Goal: Use online tool/utility: Utilize a website feature to perform a specific function

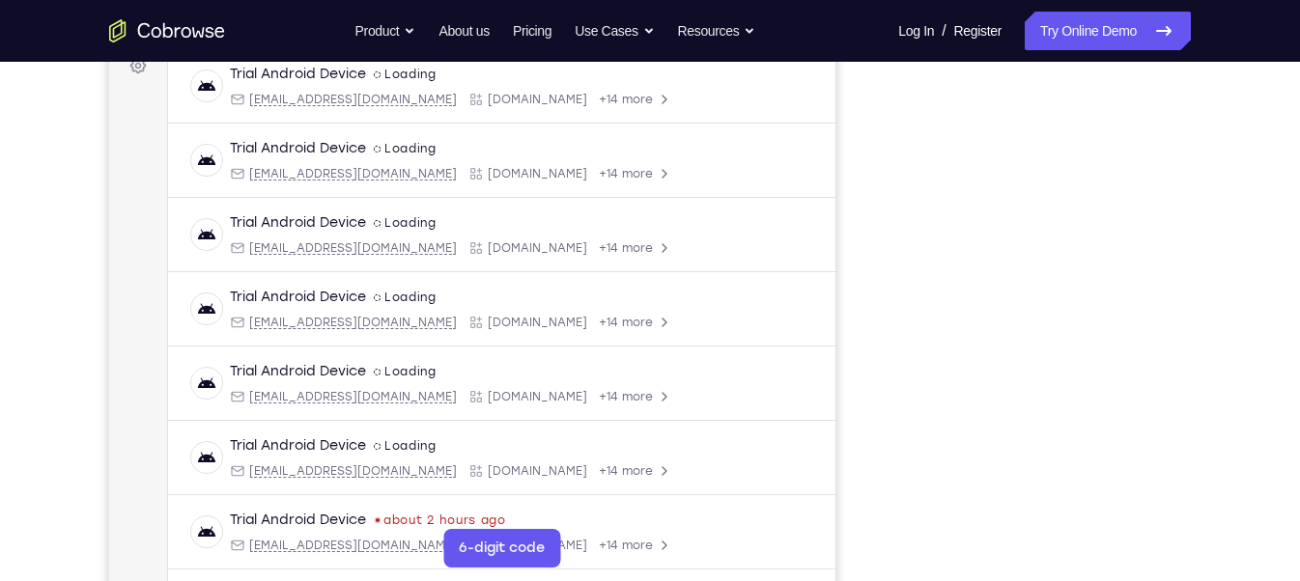
scroll to position [304, 0]
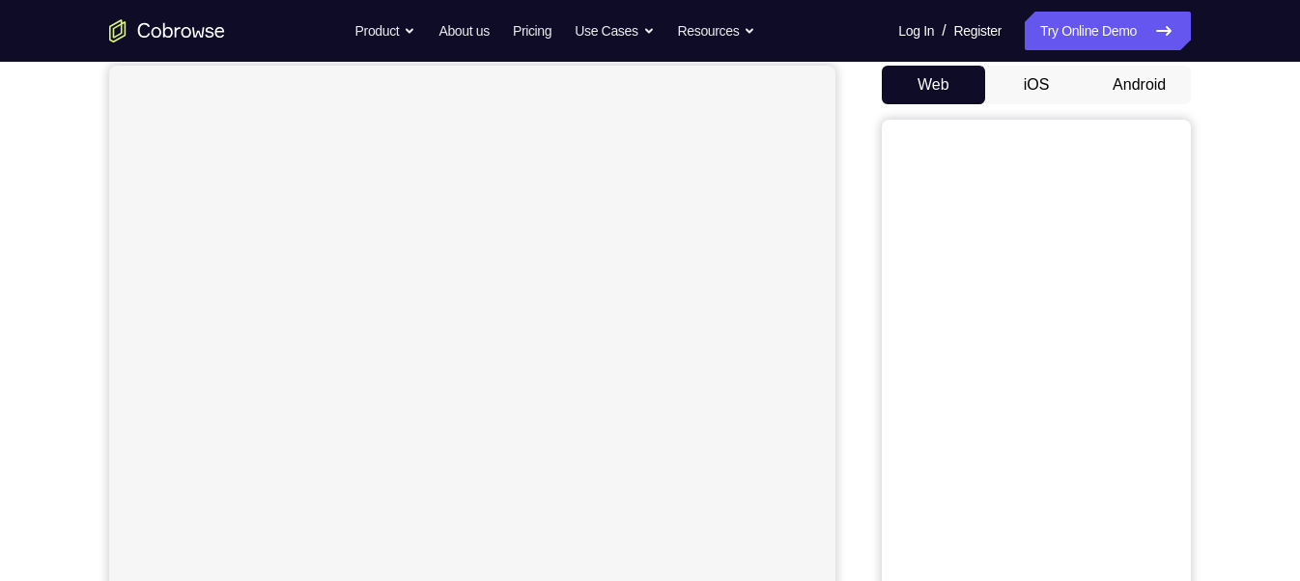
scroll to position [169, 0]
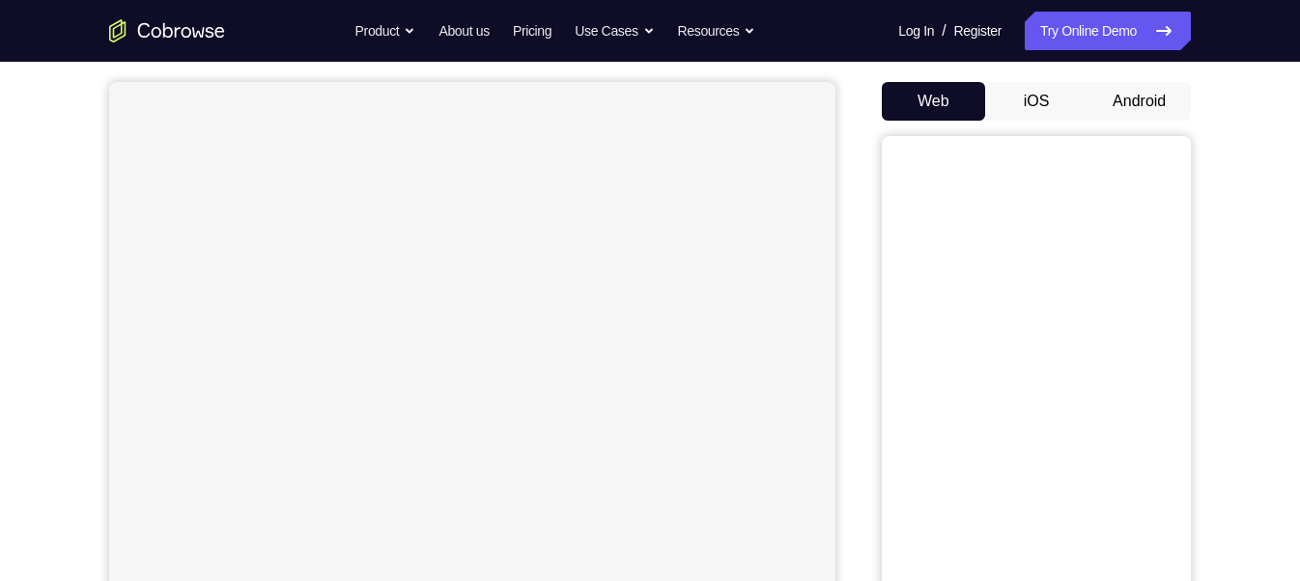
click at [1162, 103] on button "Android" at bounding box center [1138, 101] width 103 height 39
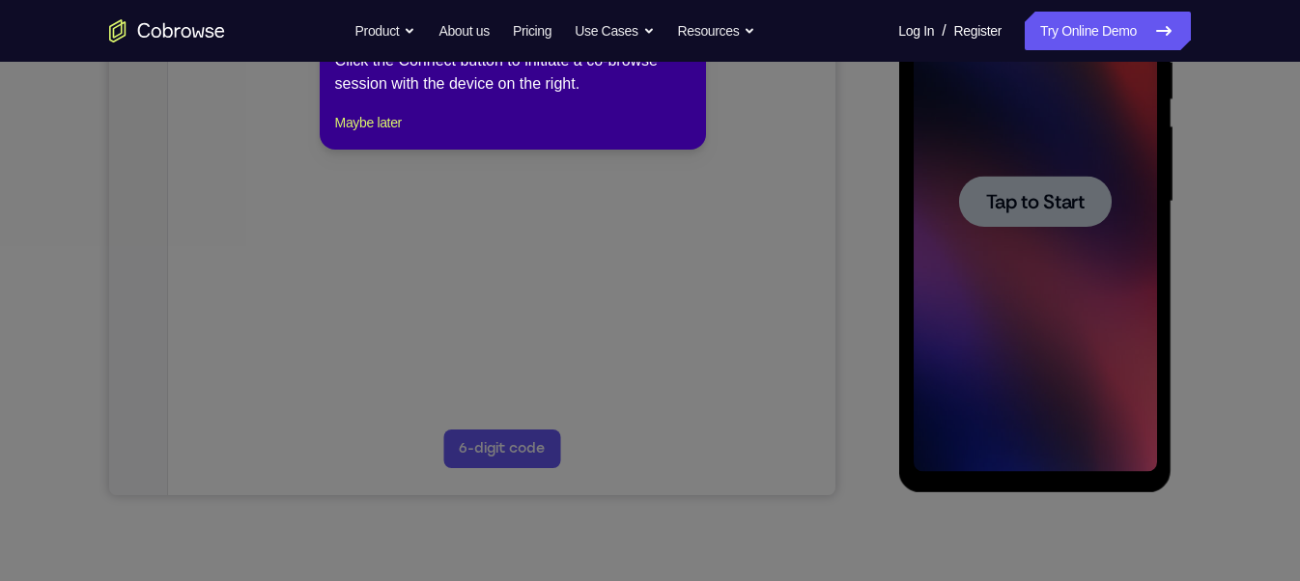
scroll to position [397, 0]
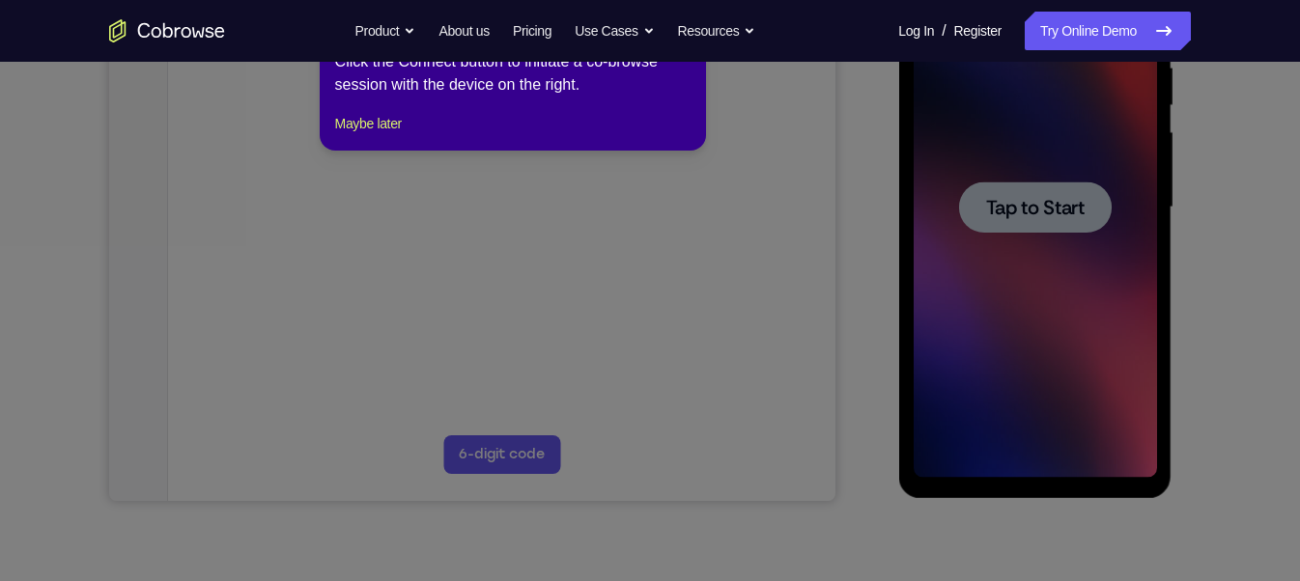
click at [352, 151] on div "1 of 8 × Click the Connect button to initiate a co-browse session with the devi…" at bounding box center [513, 75] width 386 height 151
click at [368, 135] on button "Maybe later" at bounding box center [368, 123] width 67 height 23
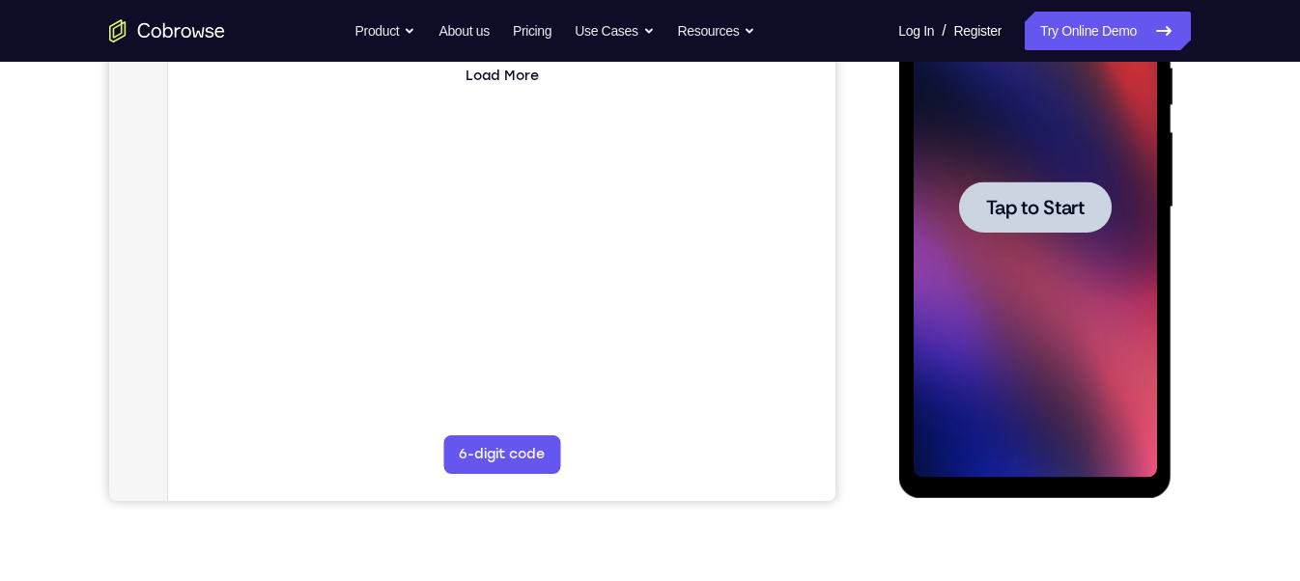
click at [1055, 223] on div at bounding box center [1034, 207] width 153 height 51
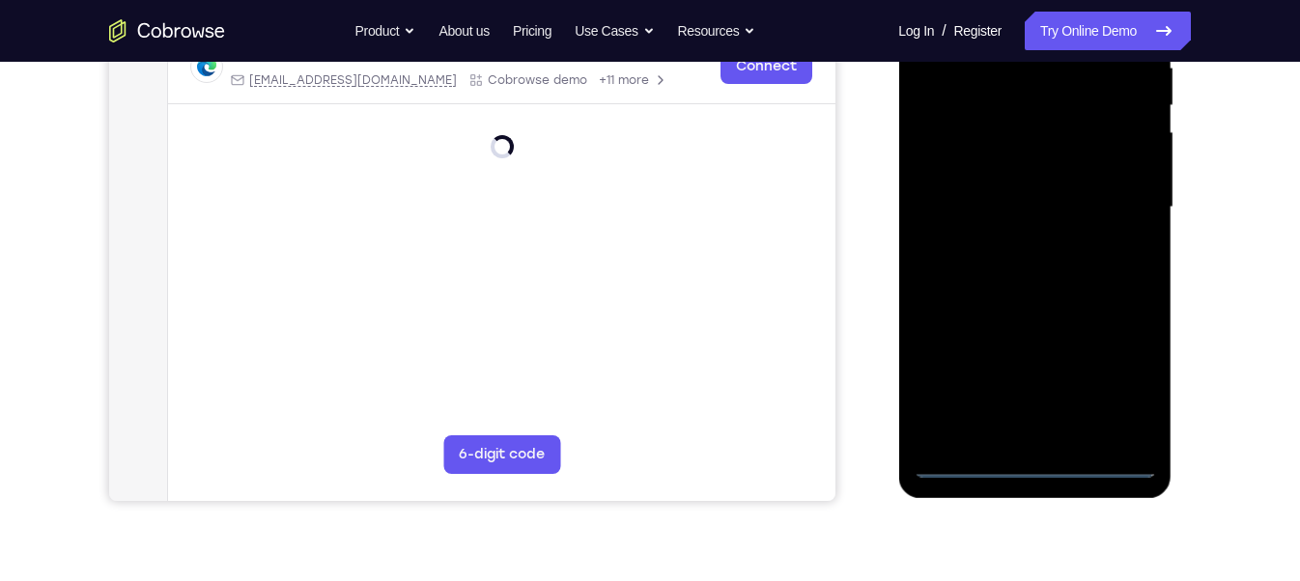
click at [1034, 460] on div at bounding box center [1034, 207] width 243 height 541
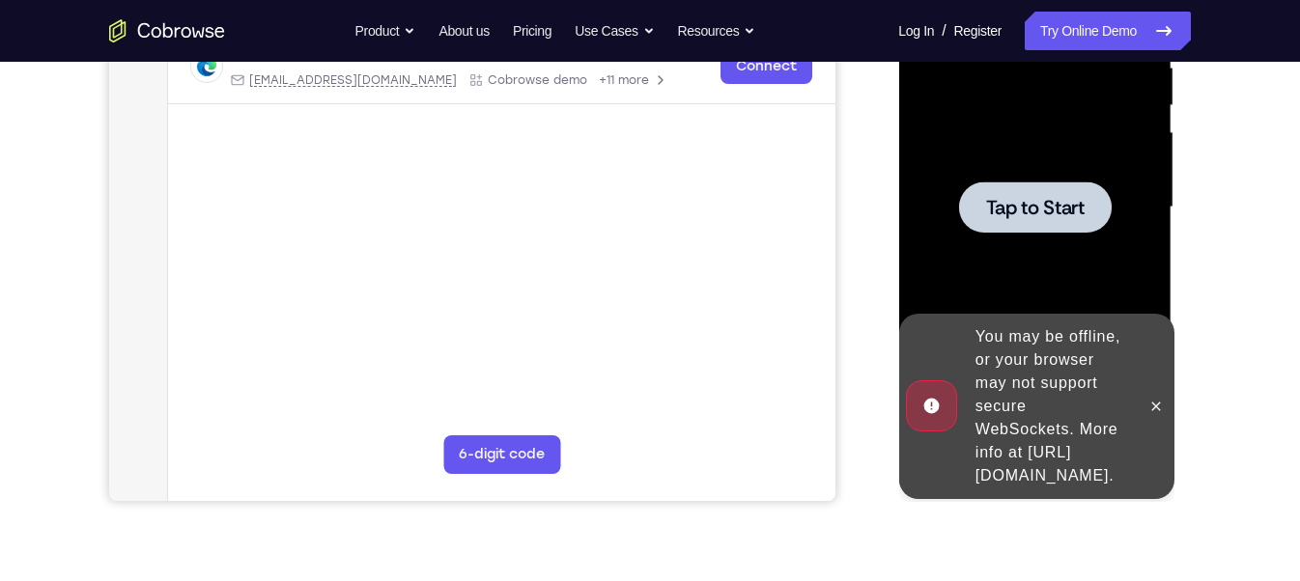
click at [1010, 264] on div at bounding box center [1034, 207] width 243 height 541
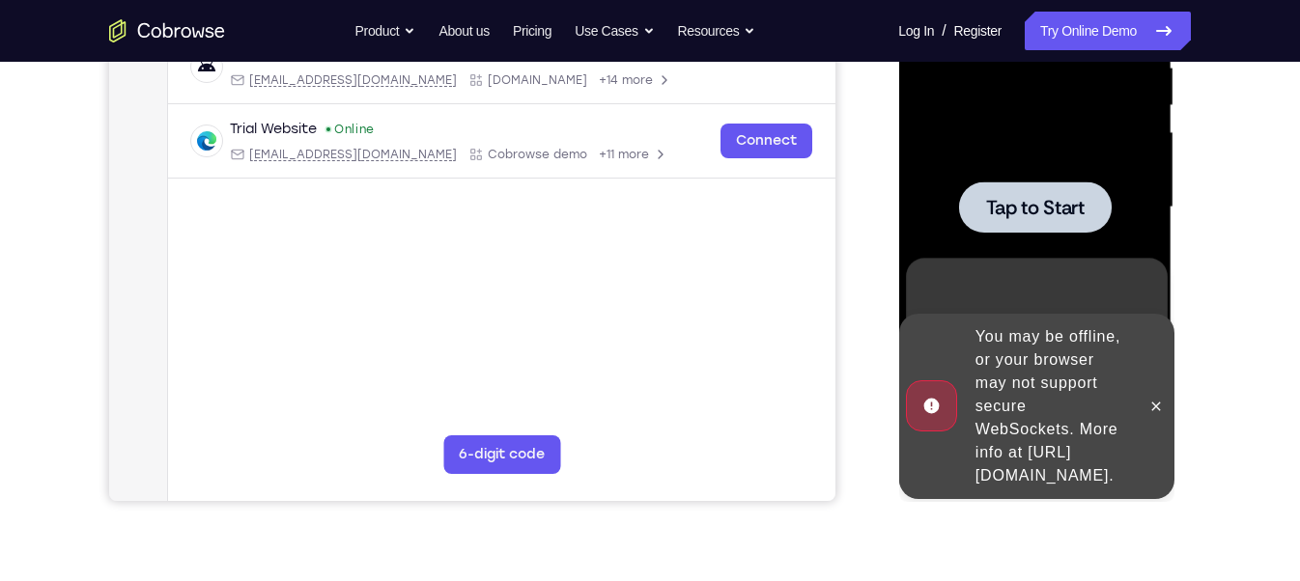
click at [990, 198] on span "Tap to Start" at bounding box center [1034, 207] width 99 height 19
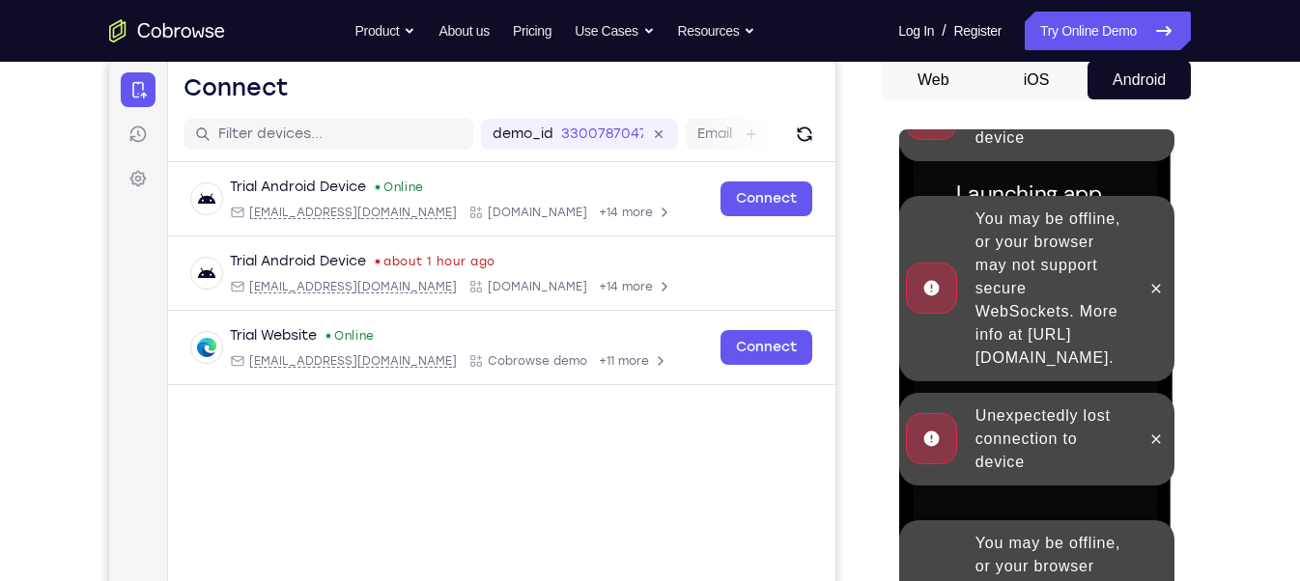
scroll to position [190, 0]
click at [1149, 284] on icon at bounding box center [1154, 288] width 15 height 15
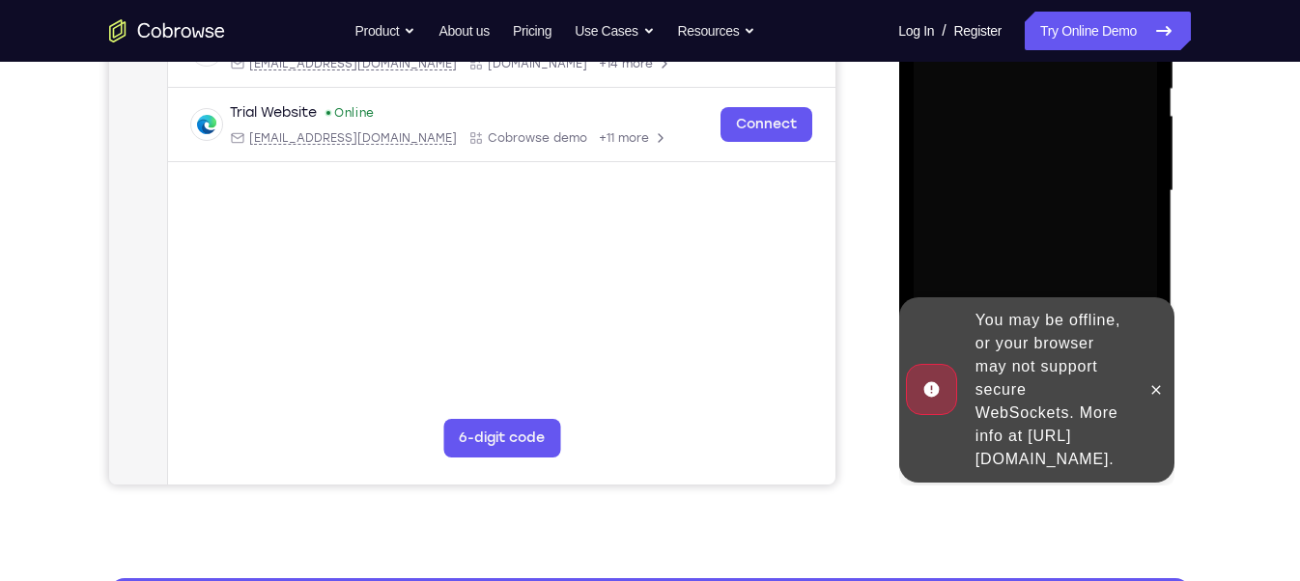
scroll to position [413, 0]
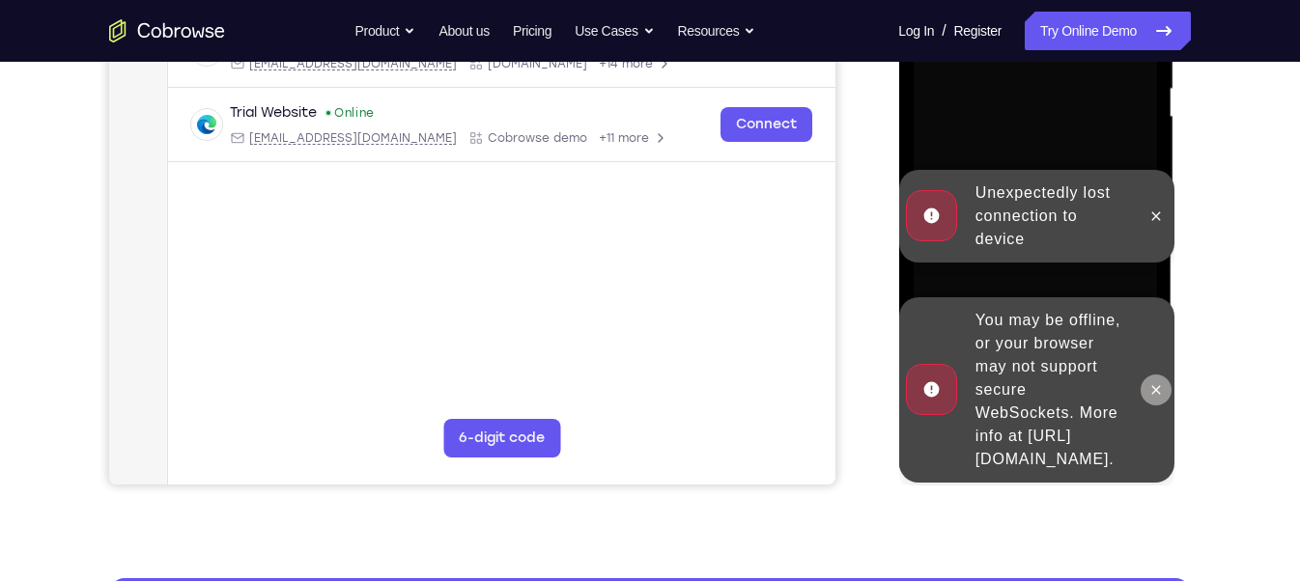
click at [1153, 385] on icon at bounding box center [1155, 389] width 9 height 9
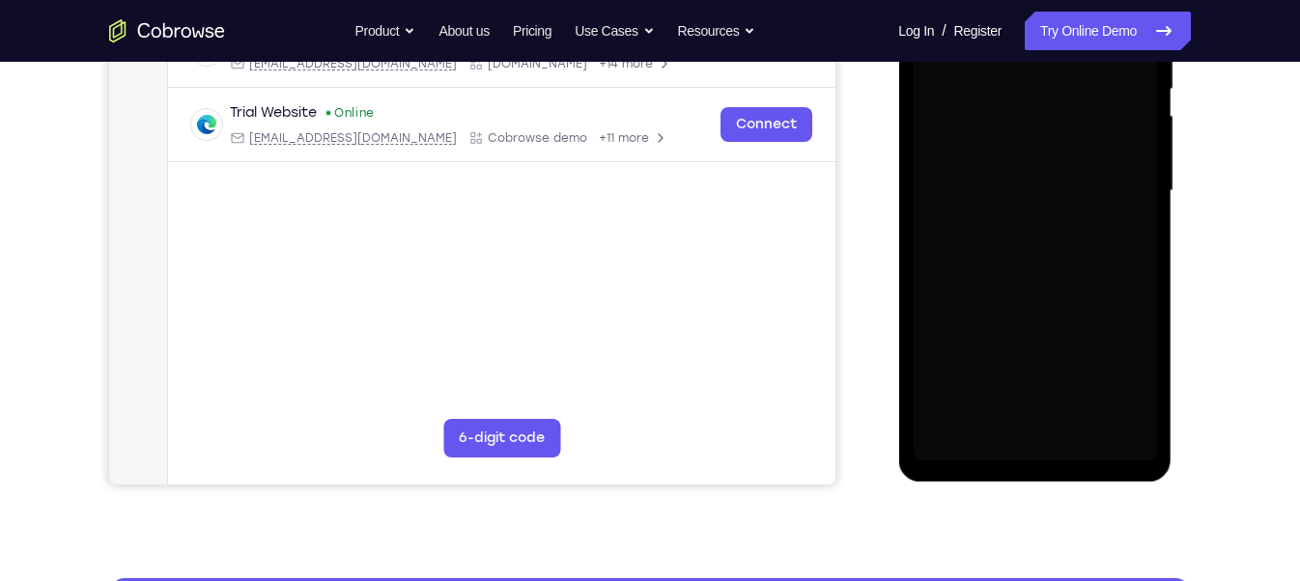
click at [901, 311] on div "Launching app..." at bounding box center [1034, 194] width 273 height 576
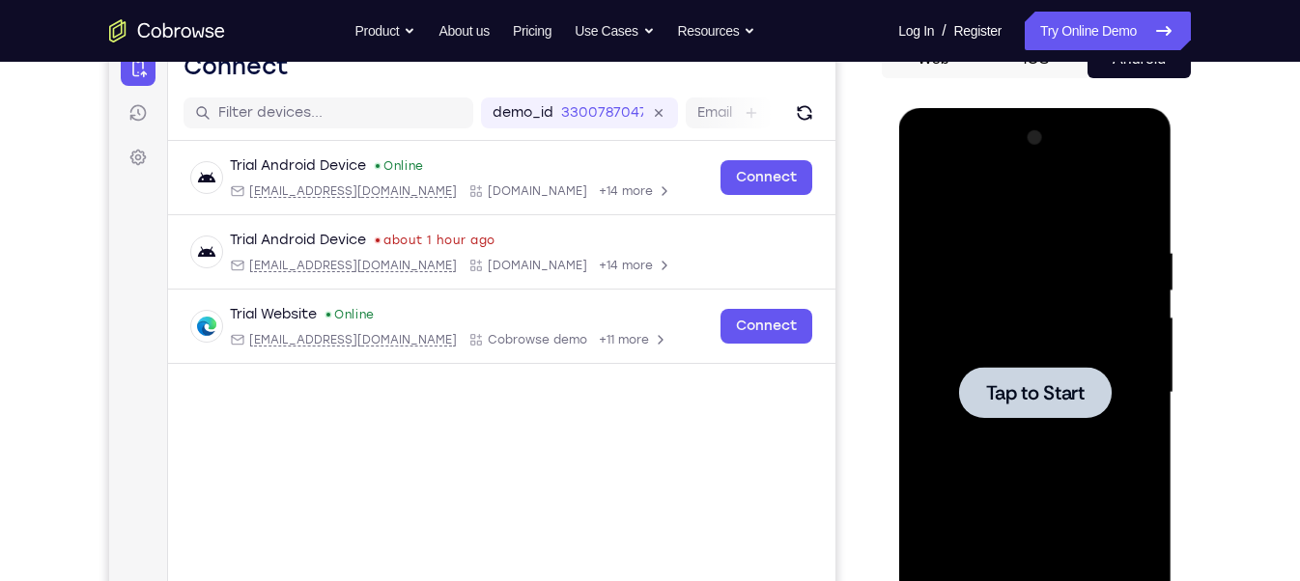
click at [998, 394] on span "Tap to Start" at bounding box center [1034, 392] width 99 height 19
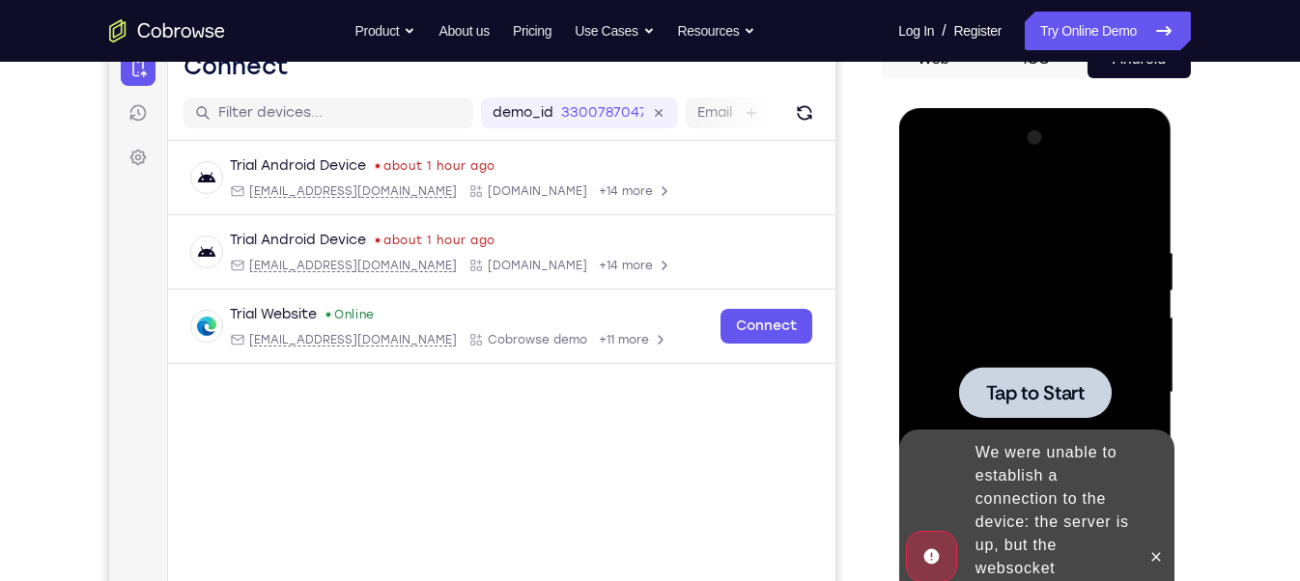
click at [967, 323] on div at bounding box center [1034, 393] width 243 height 541
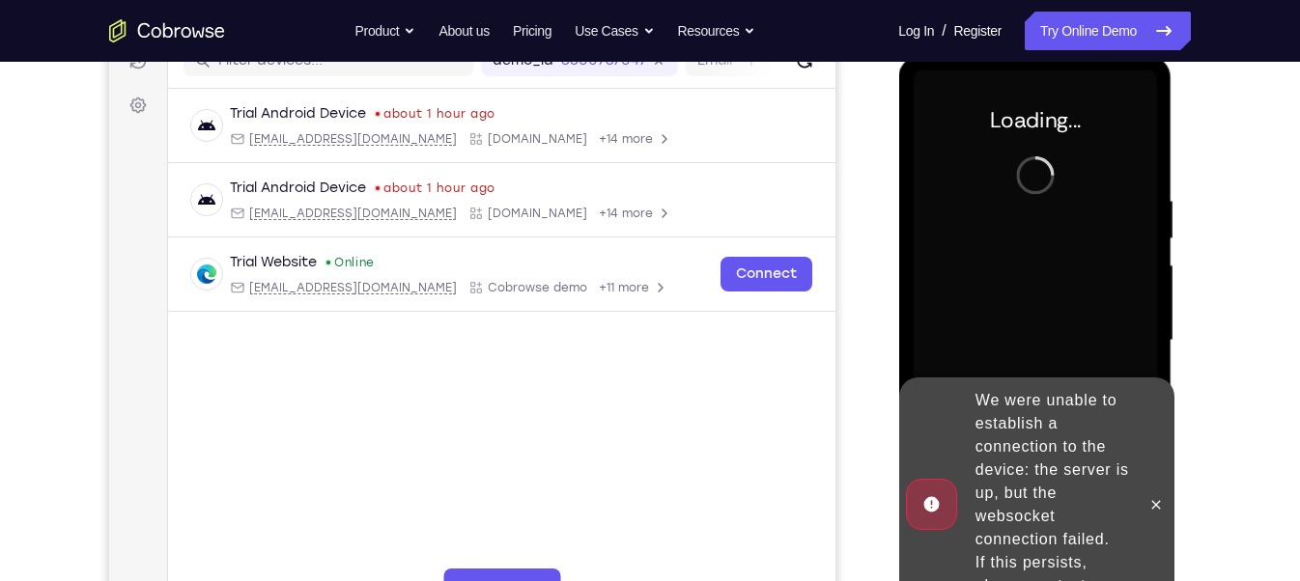
scroll to position [278, 0]
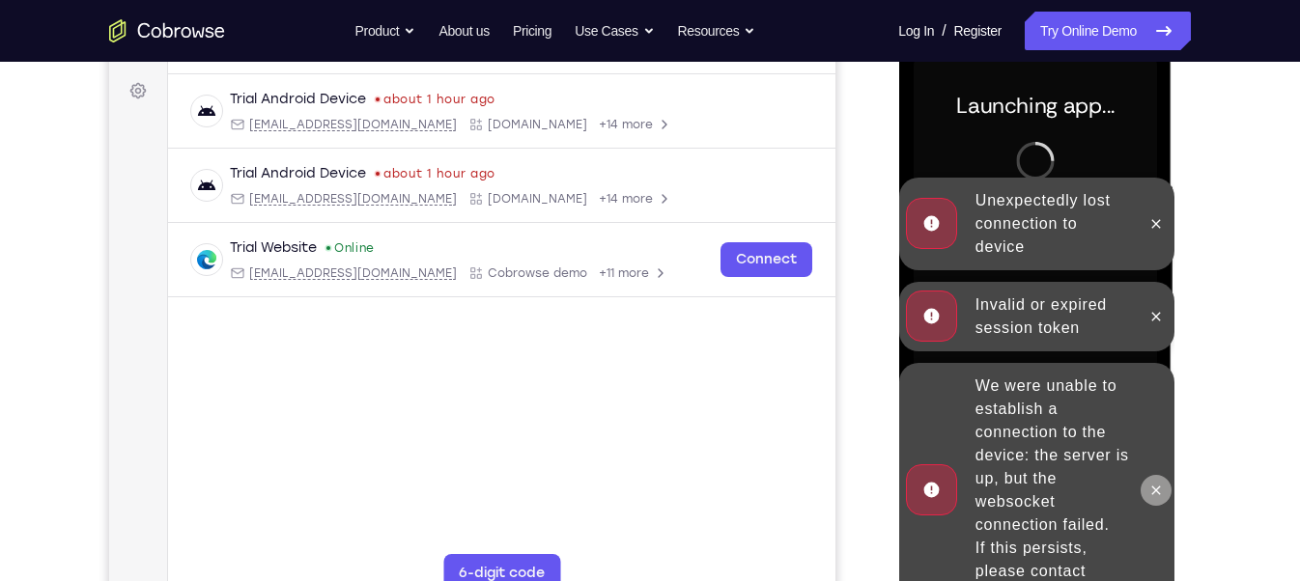
click at [1161, 483] on icon at bounding box center [1154, 490] width 15 height 15
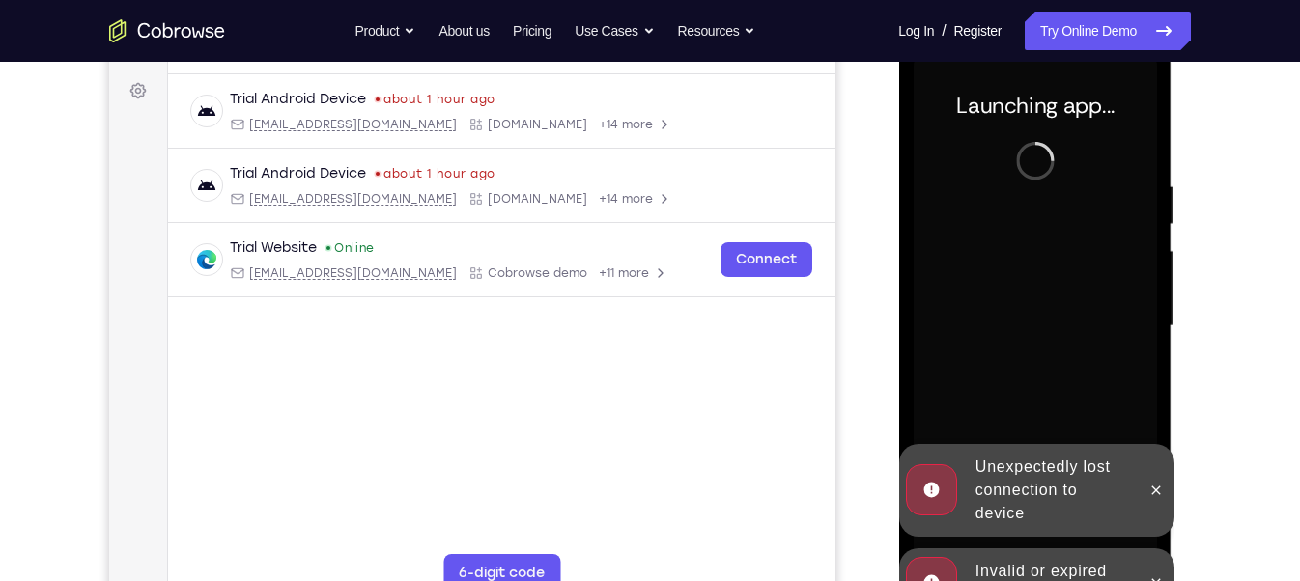
click at [1101, 314] on div at bounding box center [1034, 326] width 243 height 541
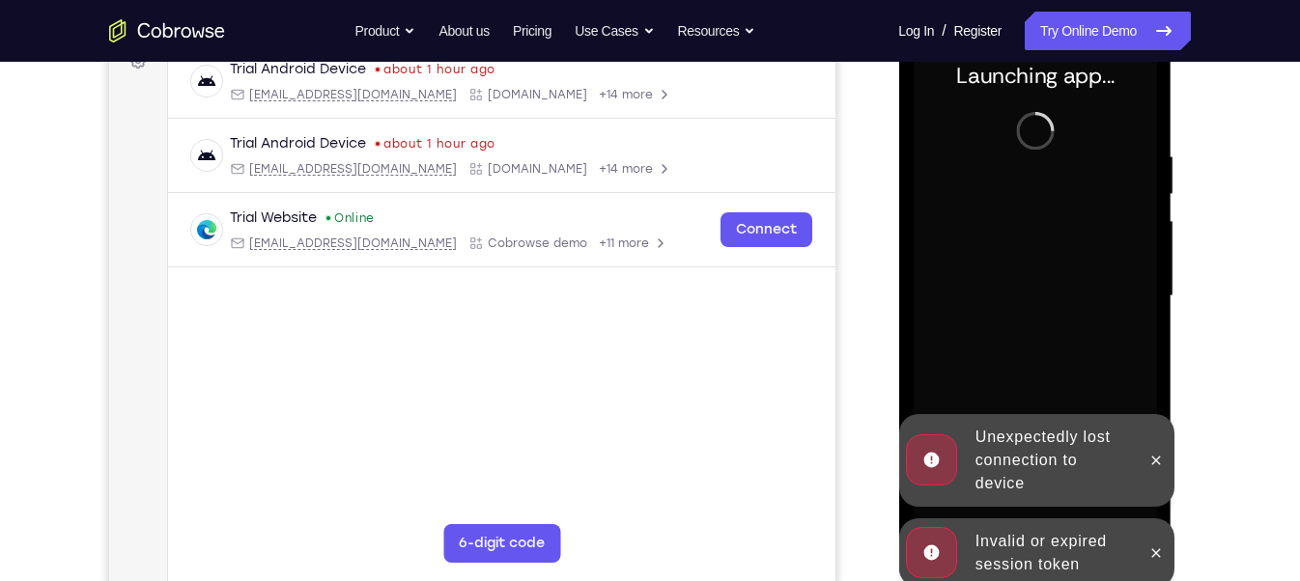
scroll to position [310, 0]
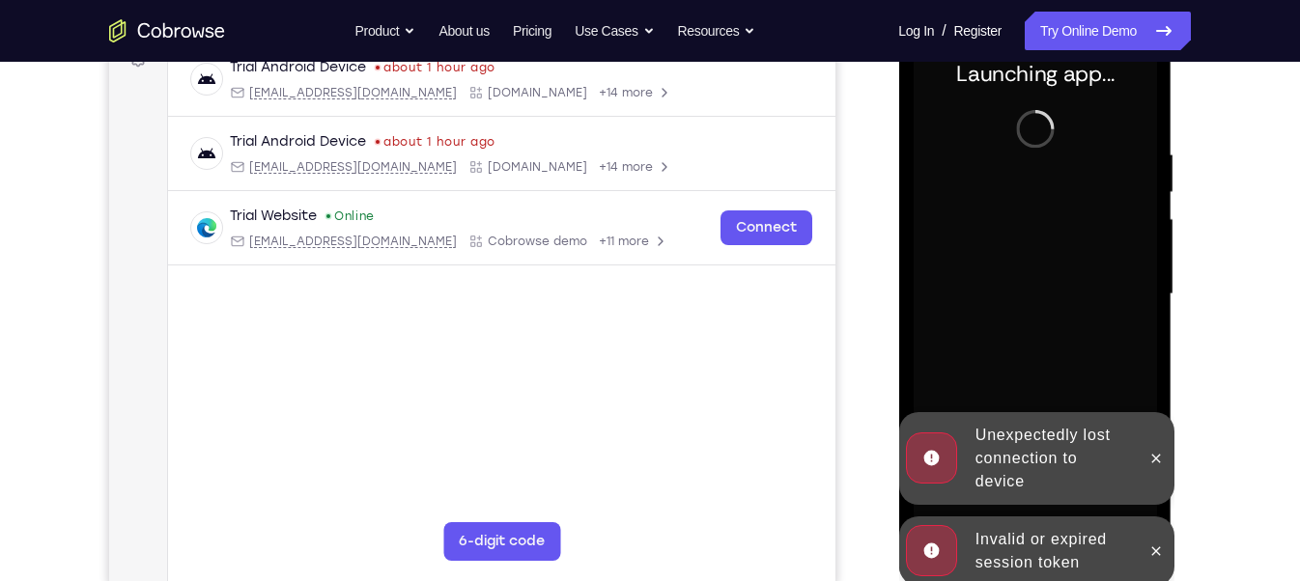
click at [1048, 548] on div "Invalid or expired session token" at bounding box center [1051, 552] width 169 height 62
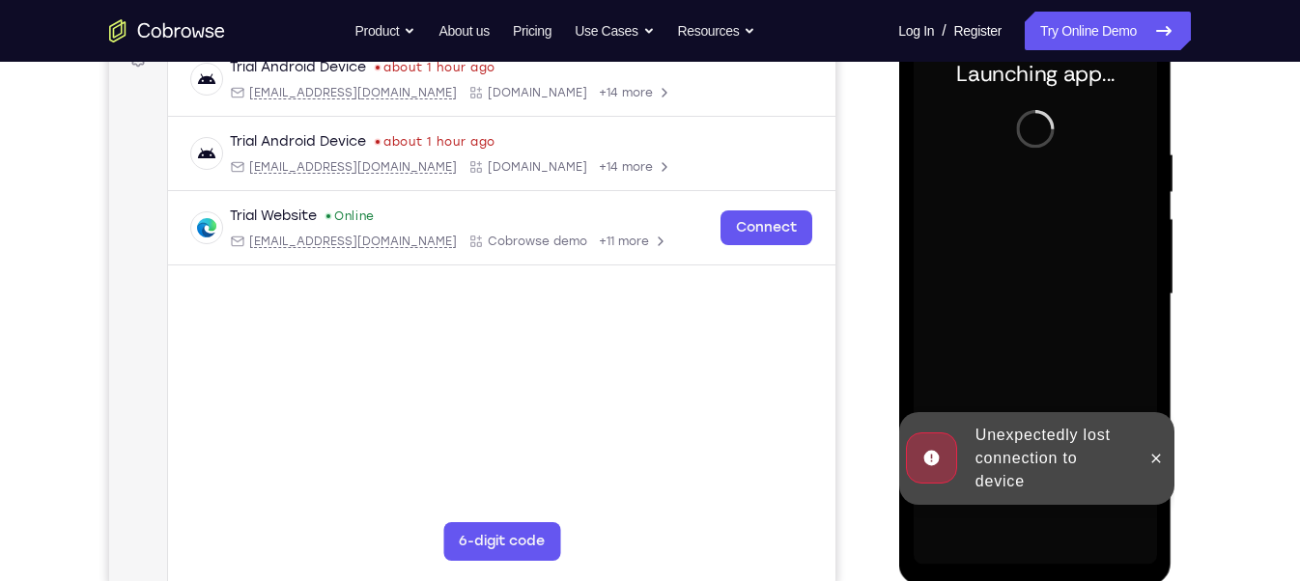
click at [1045, 502] on div at bounding box center [1035, 502] width 275 height 5
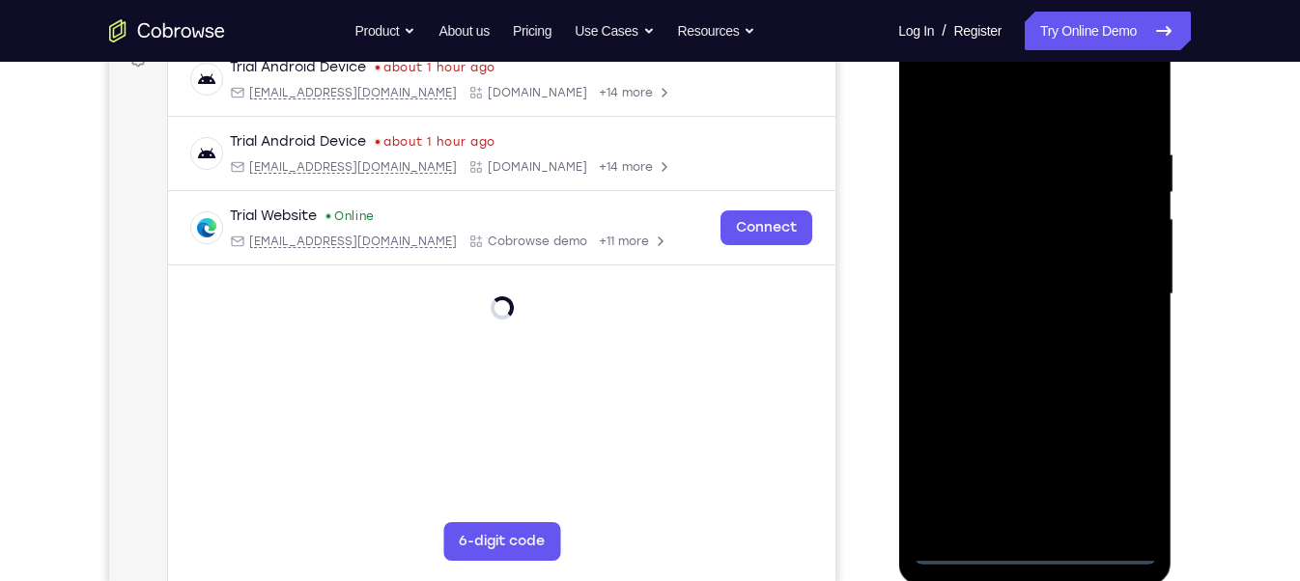
click at [1031, 548] on div at bounding box center [1034, 294] width 243 height 541
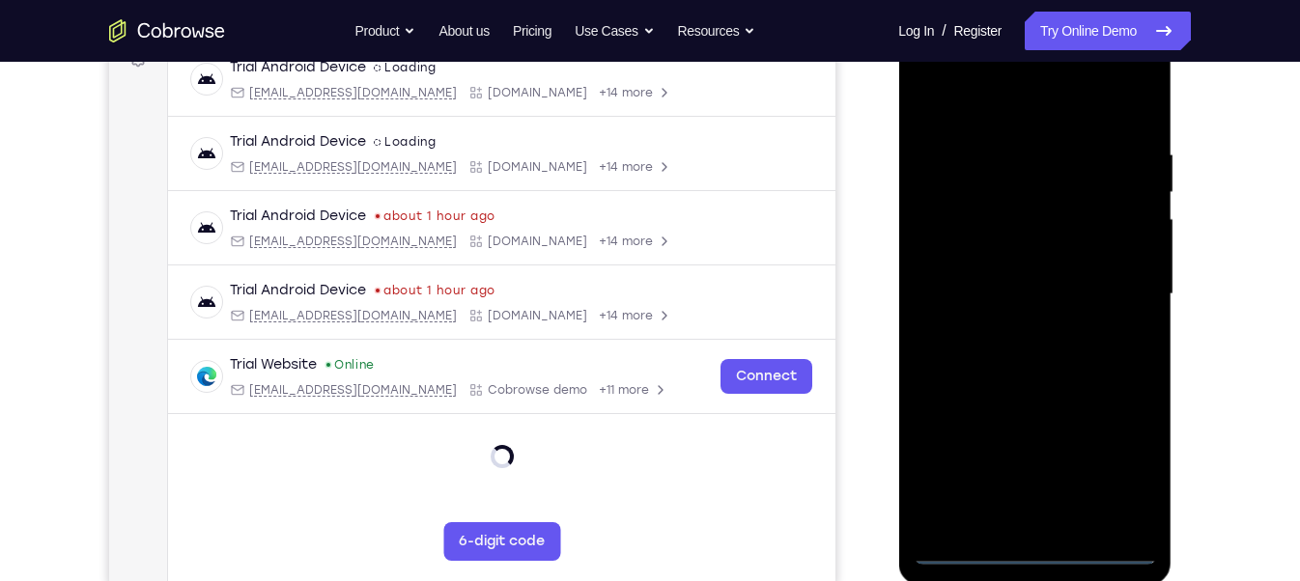
click at [1121, 459] on div at bounding box center [1034, 294] width 243 height 541
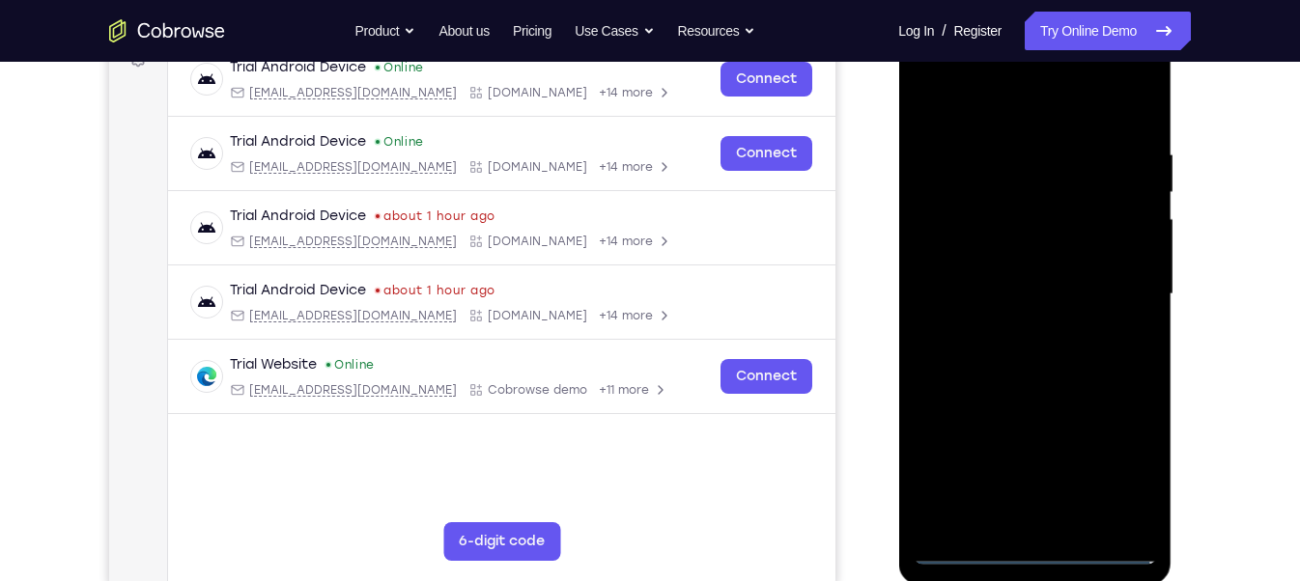
click at [992, 104] on div at bounding box center [1034, 294] width 243 height 541
click at [1109, 296] on div at bounding box center [1034, 294] width 243 height 541
click at [1011, 329] on div at bounding box center [1034, 294] width 243 height 541
click at [992, 272] on div at bounding box center [1034, 294] width 243 height 541
click at [981, 262] on div at bounding box center [1034, 294] width 243 height 541
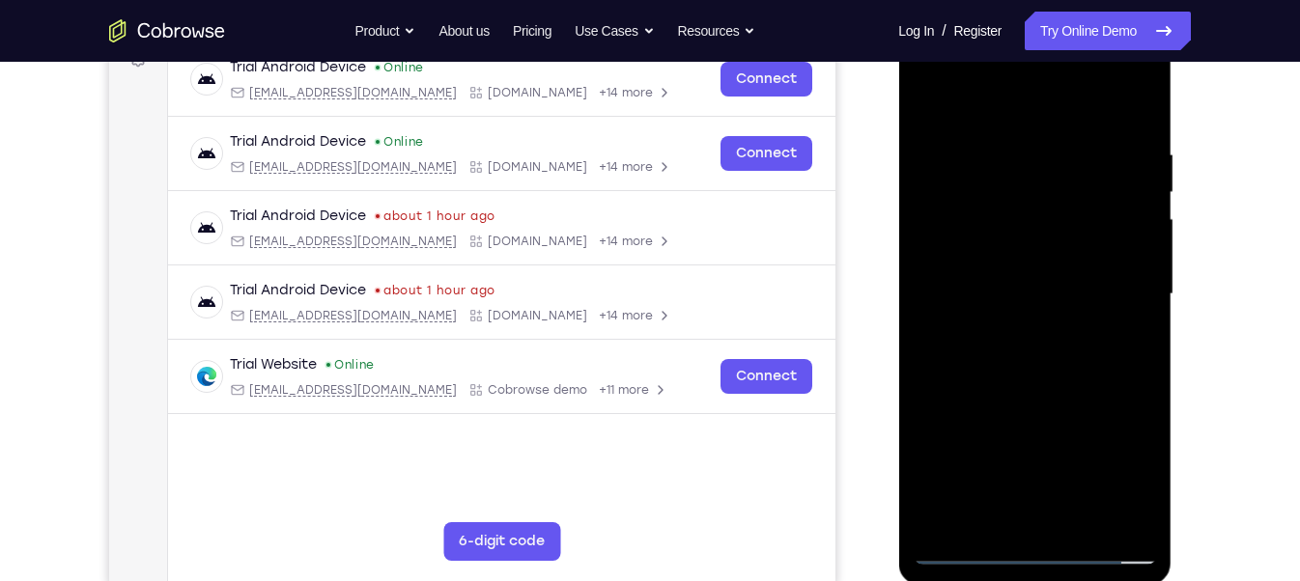
click at [996, 299] on div at bounding box center [1034, 294] width 243 height 541
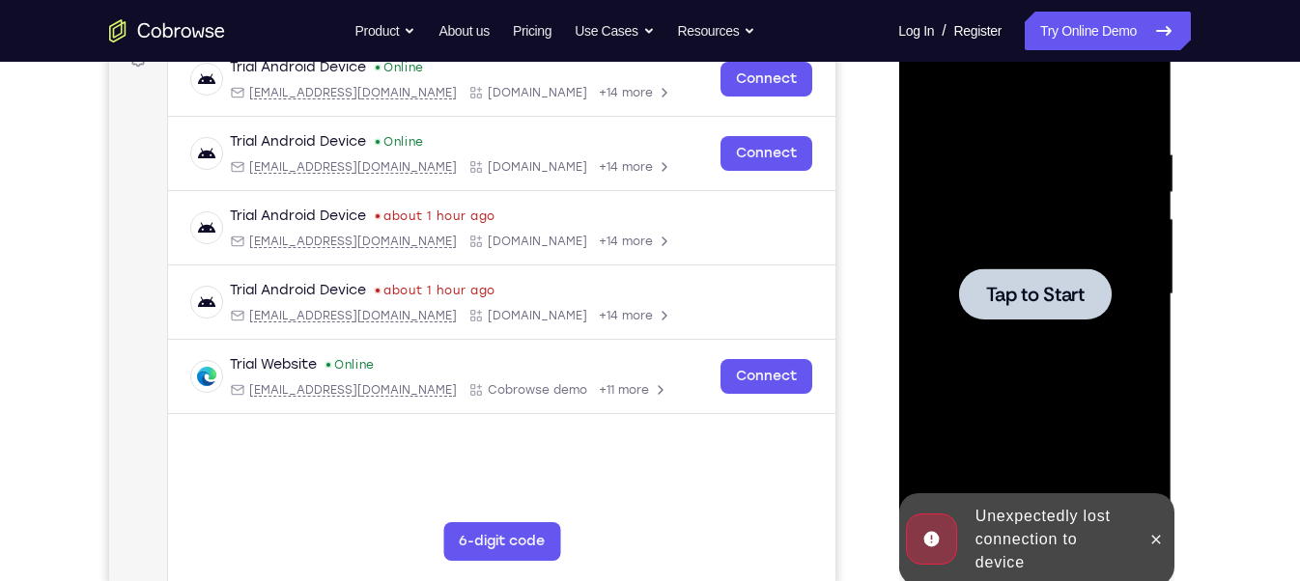
click at [995, 293] on span "Tap to Start" at bounding box center [1034, 294] width 99 height 19
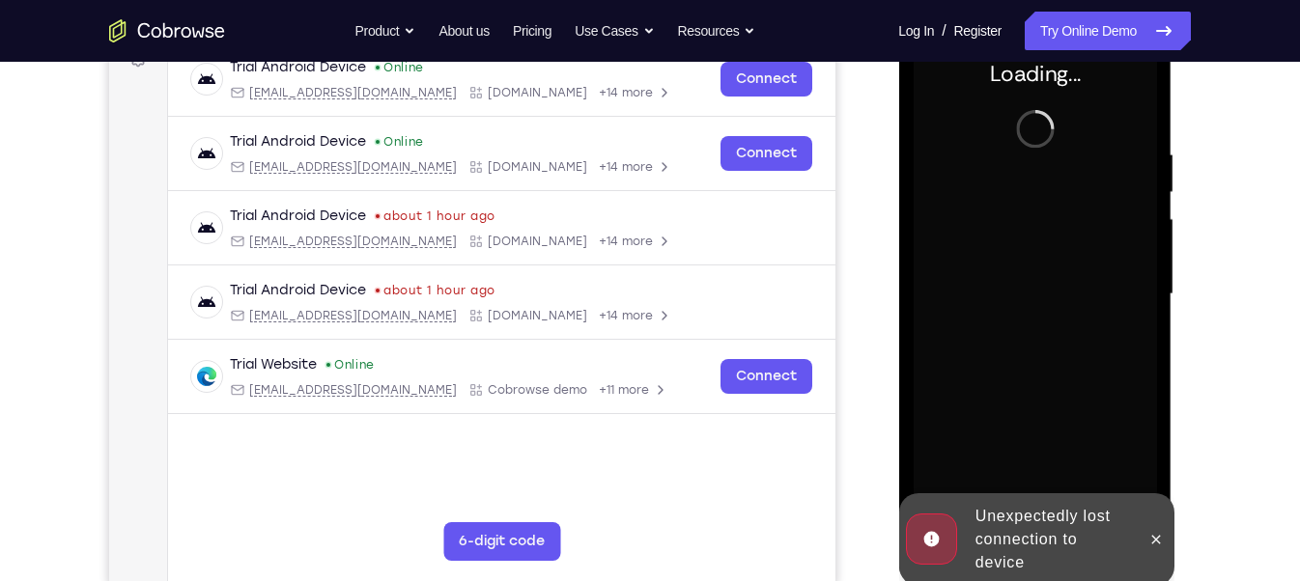
click at [1071, 533] on div "Unexpectedly lost connection to device" at bounding box center [1051, 539] width 169 height 85
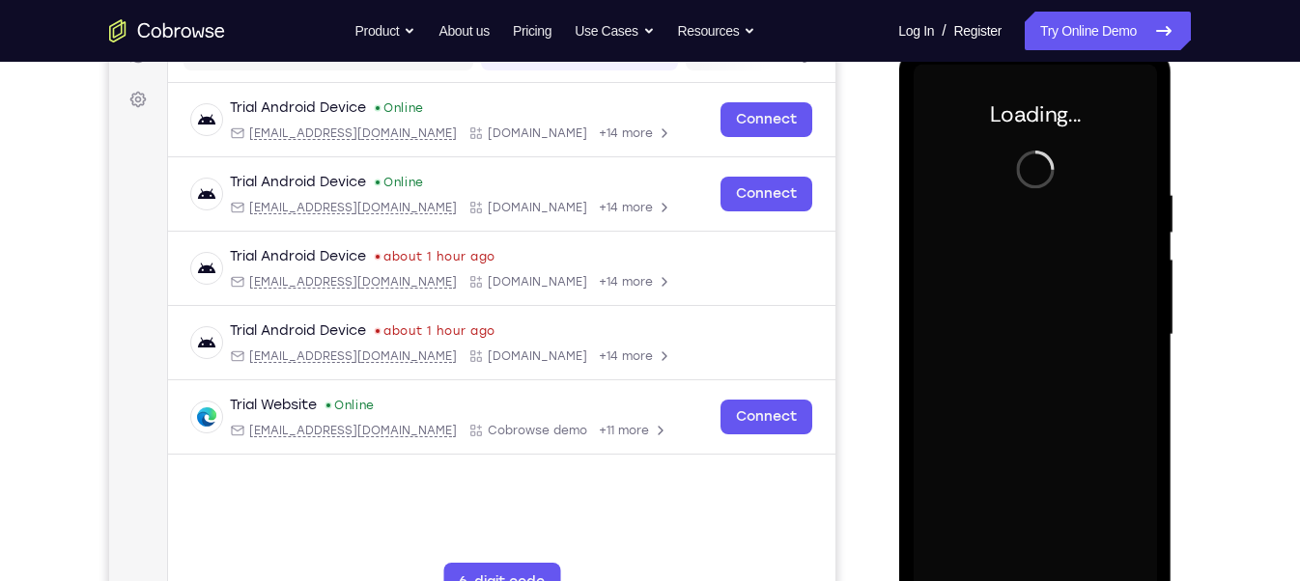
scroll to position [268, 0]
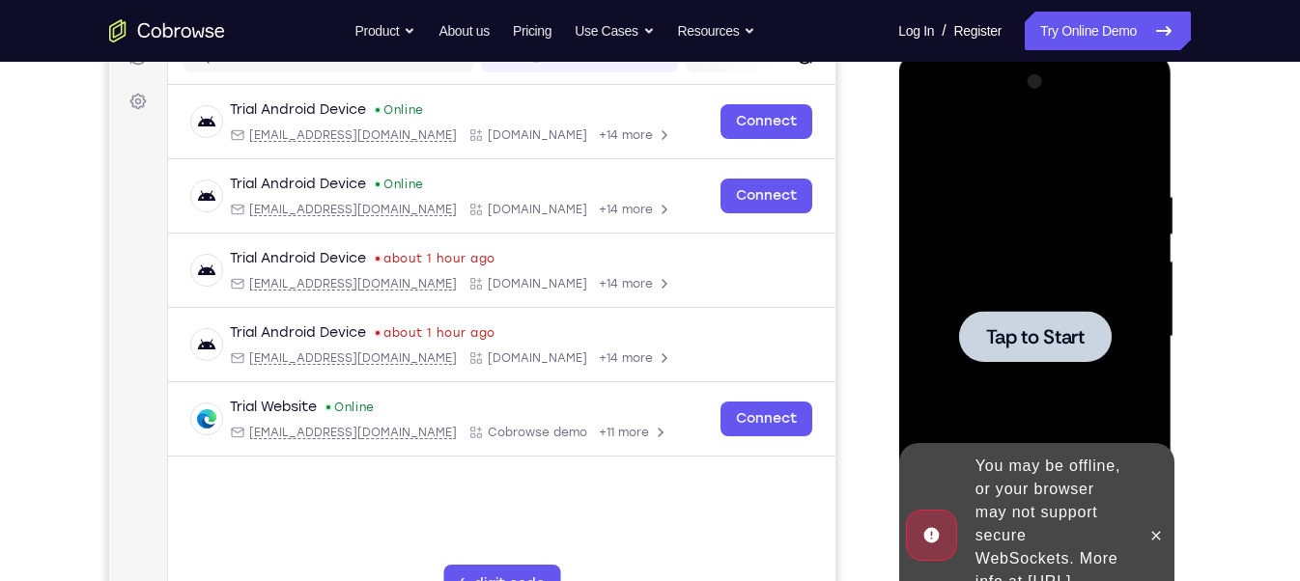
click at [1048, 310] on div at bounding box center [1034, 337] width 243 height 541
click at [1061, 347] on span "Tap to Start" at bounding box center [1034, 336] width 99 height 19
click at [1153, 528] on icon at bounding box center [1154, 535] width 15 height 15
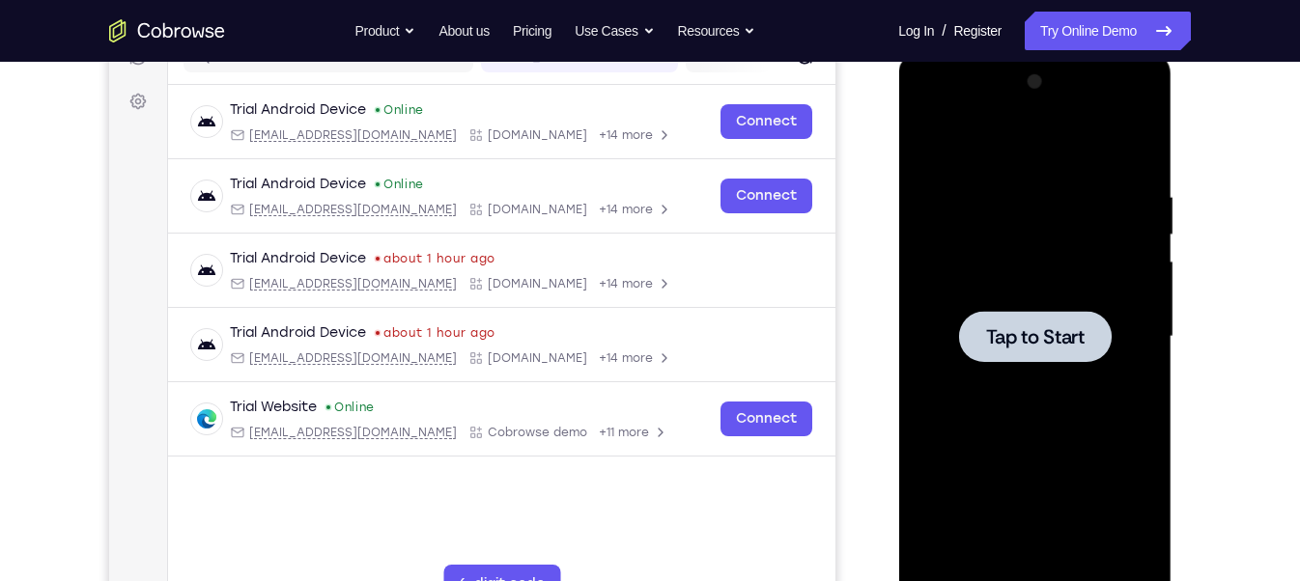
click at [1045, 333] on span "Tap to Start" at bounding box center [1034, 336] width 99 height 19
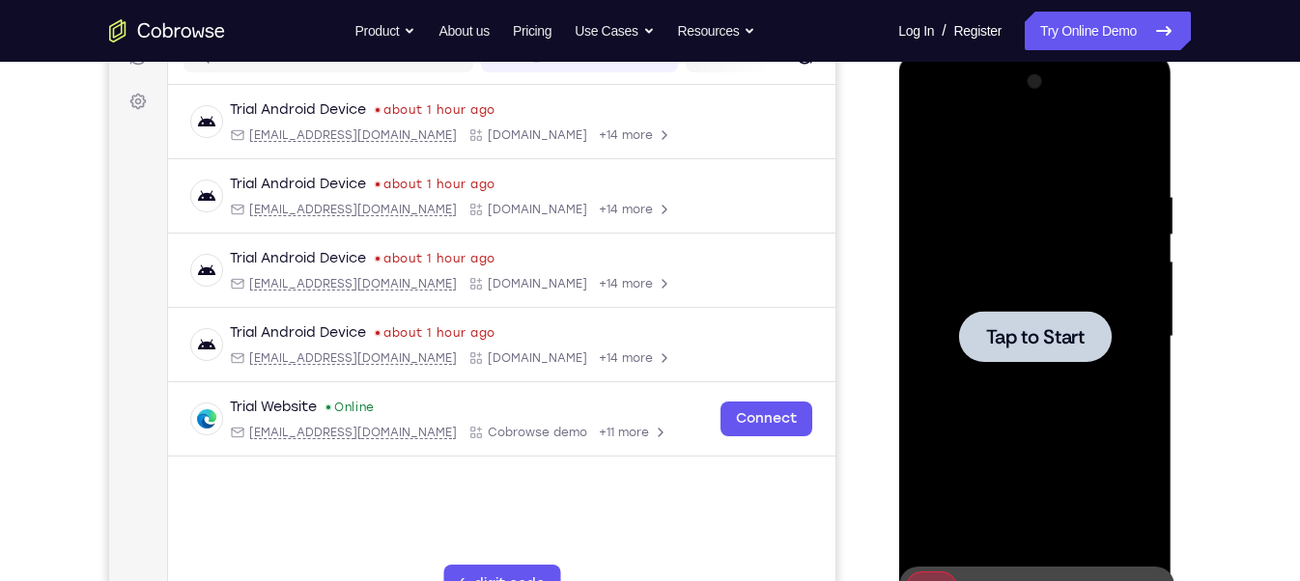
click at [1045, 388] on div at bounding box center [1034, 337] width 243 height 541
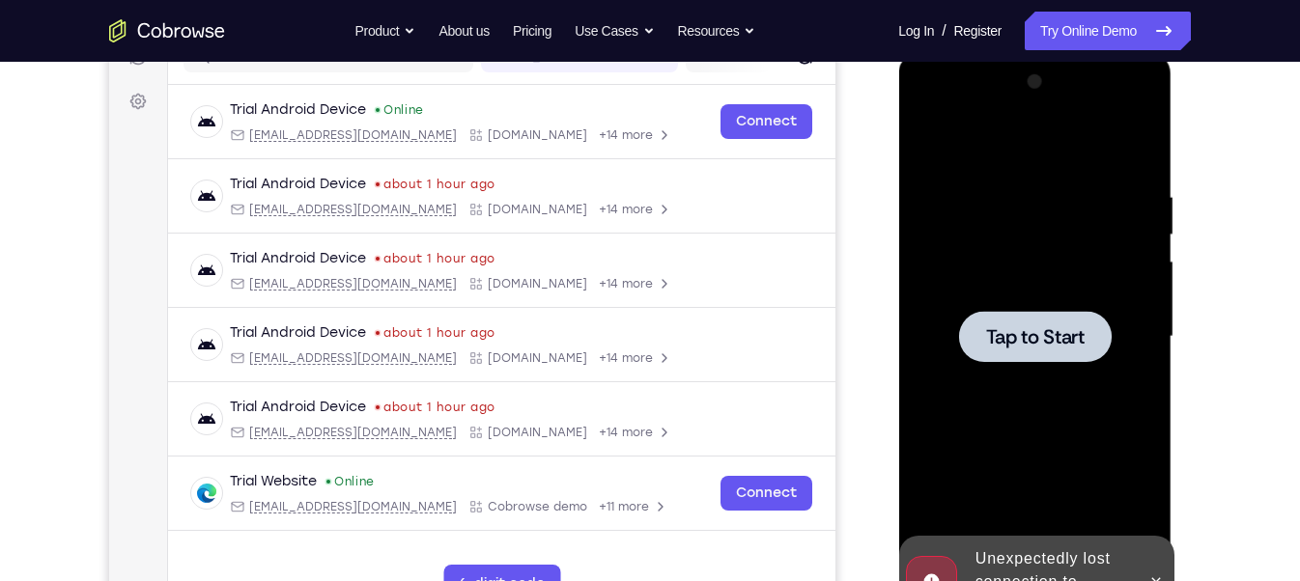
click at [1094, 328] on div at bounding box center [1034, 336] width 153 height 51
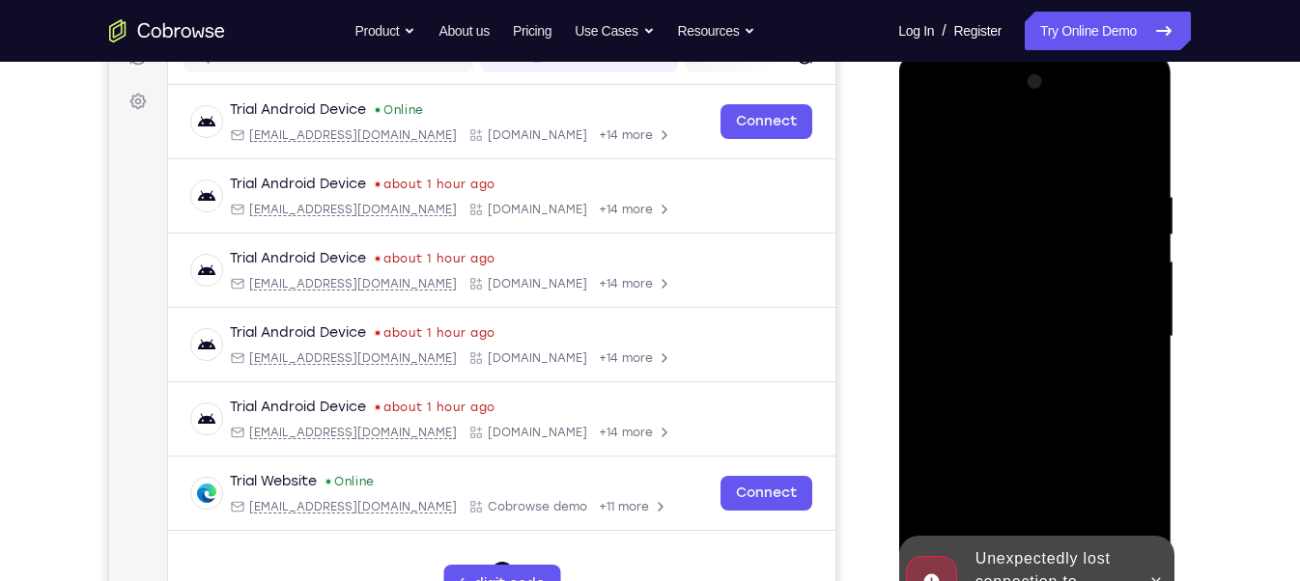
scroll to position [368, 0]
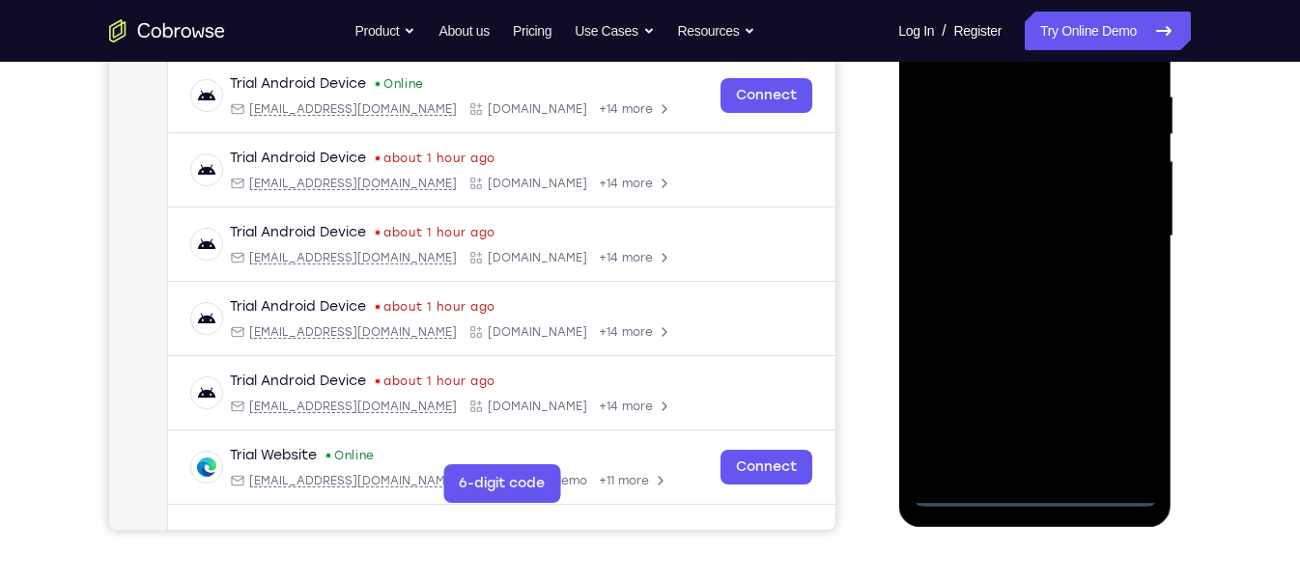
click at [1023, 483] on div at bounding box center [1034, 236] width 243 height 541
click at [1033, 494] on div at bounding box center [1034, 236] width 243 height 541
click at [1033, 492] on div at bounding box center [1034, 236] width 243 height 541
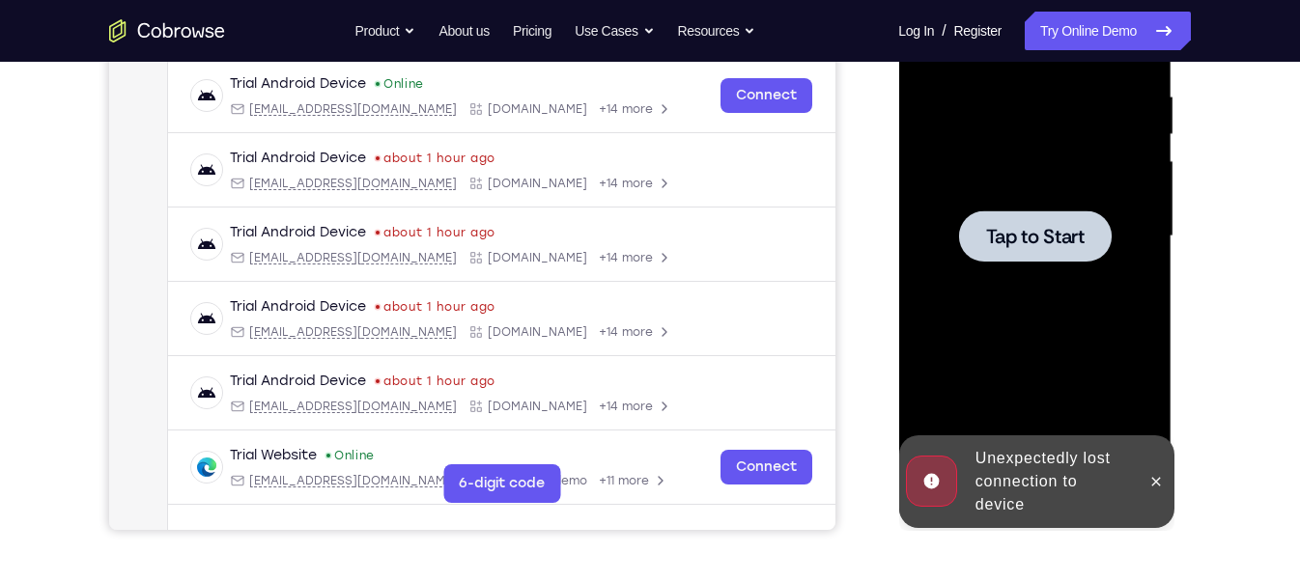
click at [1036, 480] on div "Unexpectedly lost connection to device" at bounding box center [1051, 481] width 169 height 85
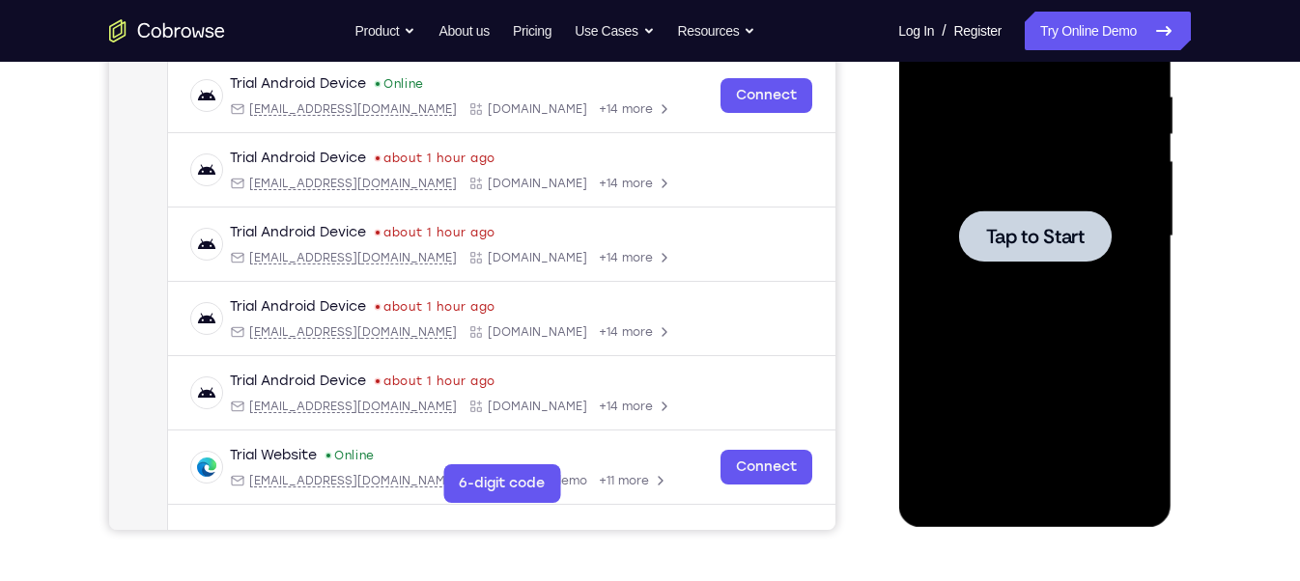
click at [1039, 367] on div at bounding box center [1034, 236] width 243 height 541
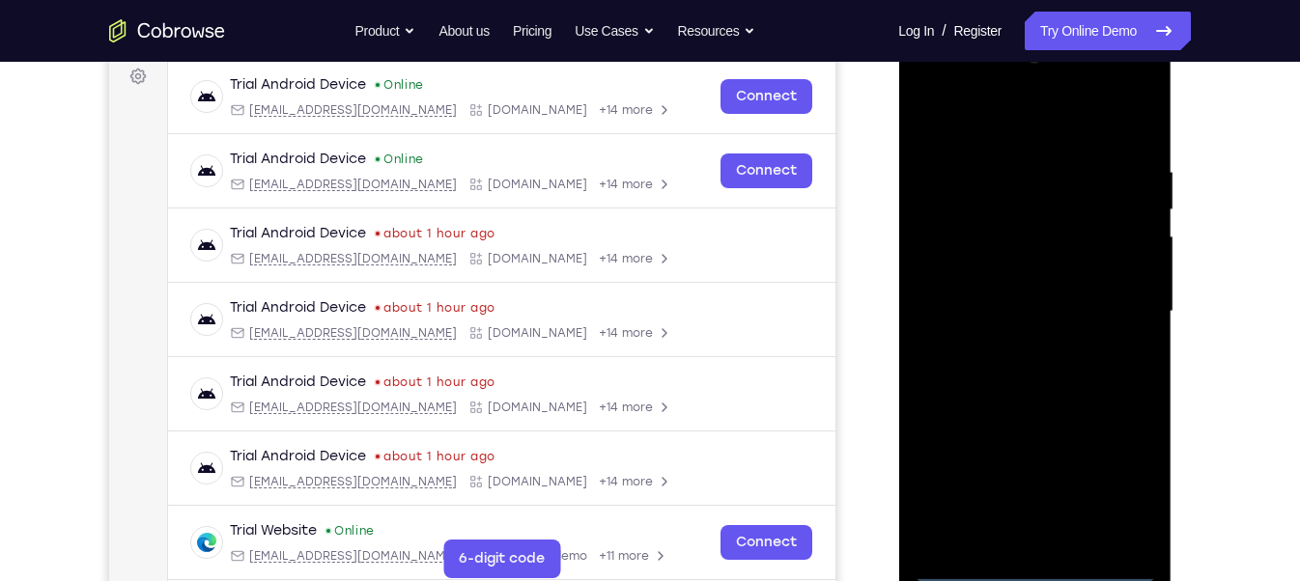
scroll to position [296, 0]
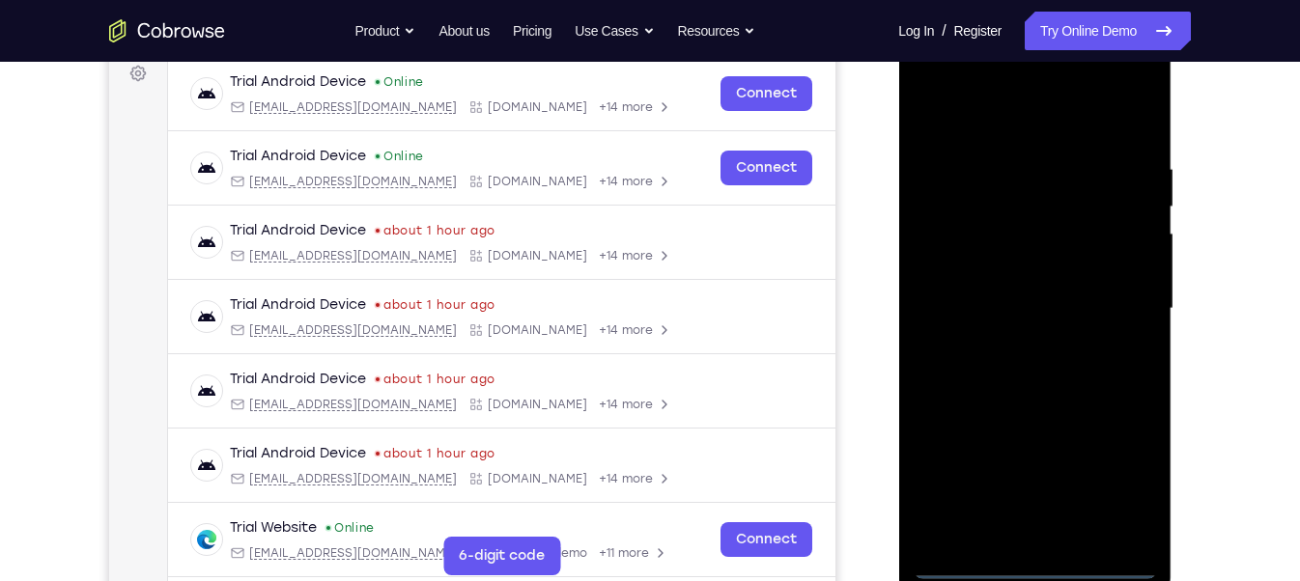
click at [1032, 566] on div at bounding box center [1034, 309] width 243 height 541
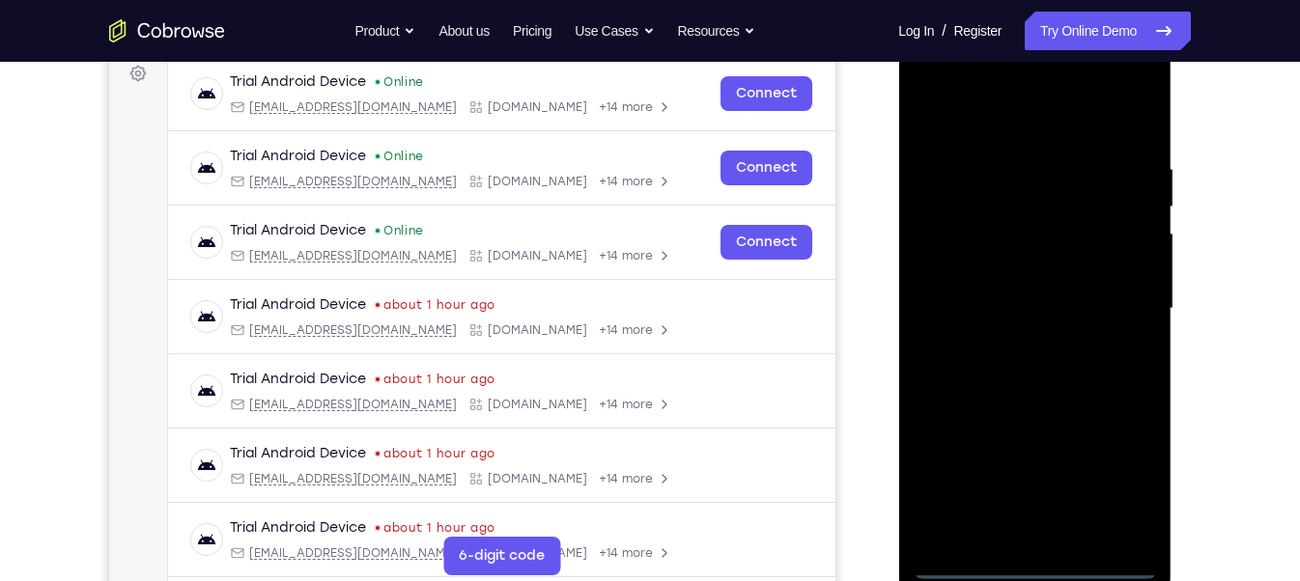
click at [1116, 476] on div at bounding box center [1034, 309] width 243 height 541
click at [981, 126] on div at bounding box center [1034, 309] width 243 height 541
click at [1114, 307] on div at bounding box center [1034, 309] width 243 height 541
click at [1013, 340] on div at bounding box center [1034, 309] width 243 height 541
click at [968, 286] on div at bounding box center [1034, 309] width 243 height 541
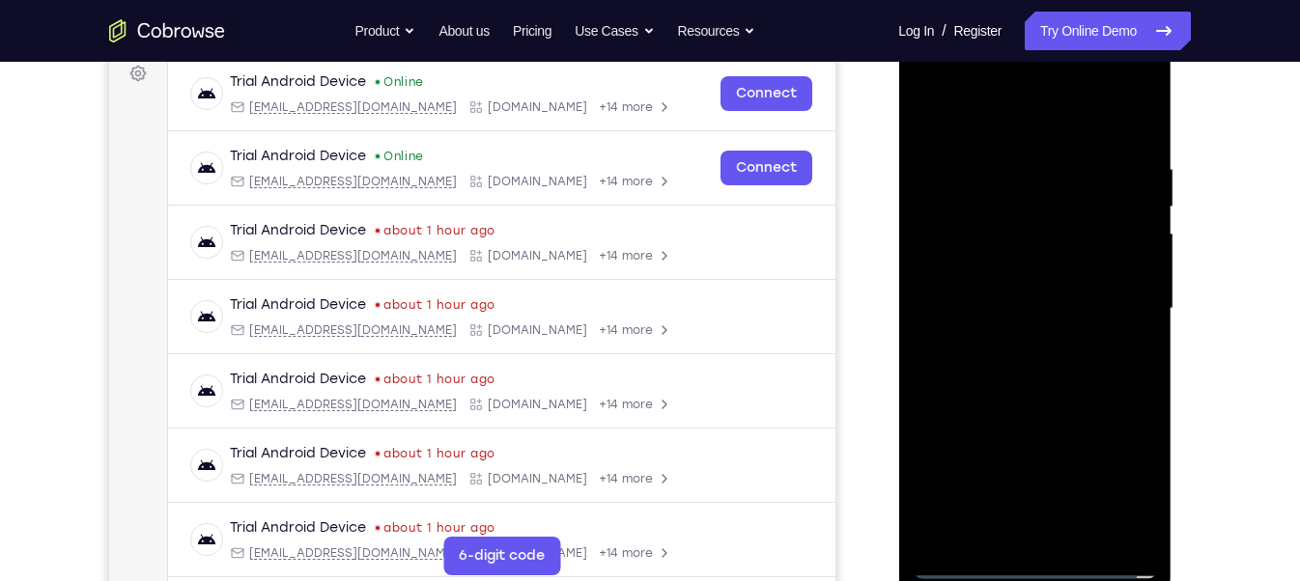
click at [997, 265] on div at bounding box center [1034, 309] width 243 height 541
click at [1006, 307] on div at bounding box center [1034, 309] width 243 height 541
click at [1082, 538] on div at bounding box center [1034, 309] width 243 height 541
click at [1079, 538] on div at bounding box center [1034, 309] width 243 height 541
click at [1033, 398] on div at bounding box center [1034, 309] width 243 height 541
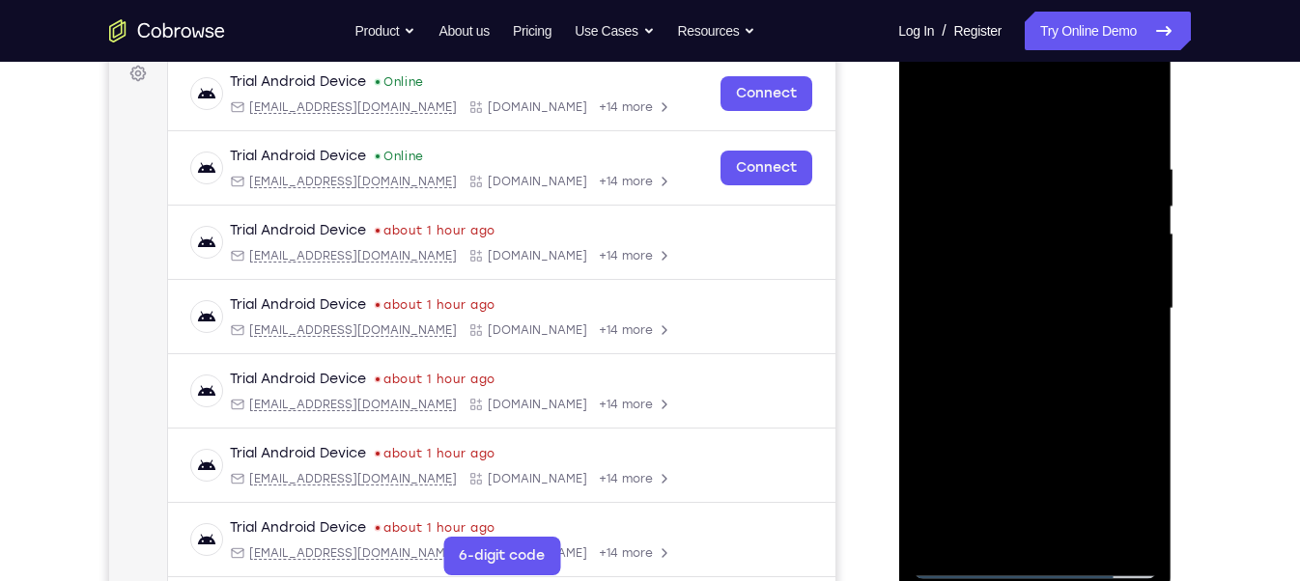
click at [1033, 398] on div at bounding box center [1034, 309] width 243 height 541
click at [1018, 393] on div at bounding box center [1034, 309] width 243 height 541
click at [1042, 393] on div at bounding box center [1034, 309] width 243 height 541
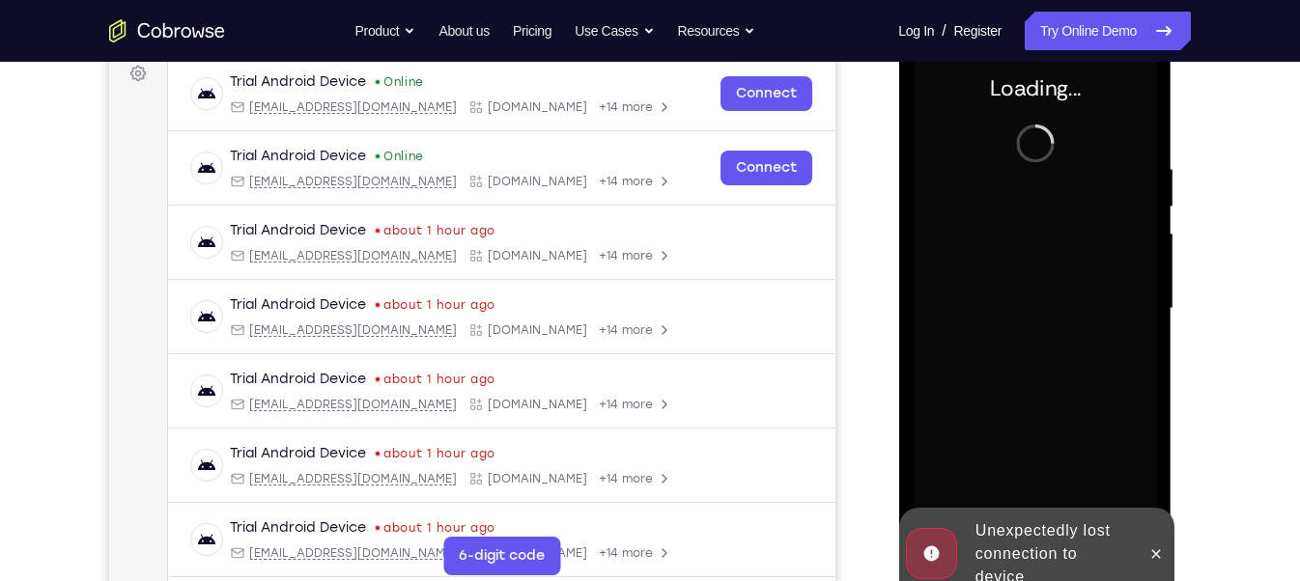
click at [1006, 503] on div at bounding box center [1034, 309] width 243 height 541
click at [995, 523] on div "Unexpectedly lost connection to device" at bounding box center [1051, 554] width 169 height 85
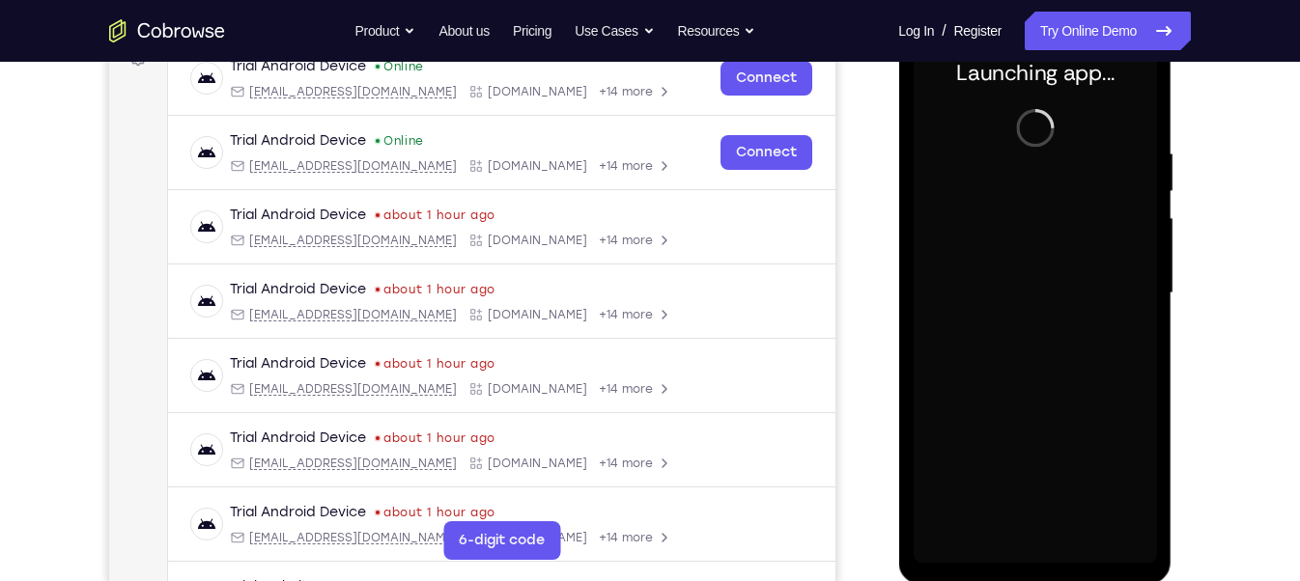
scroll to position [309, 0]
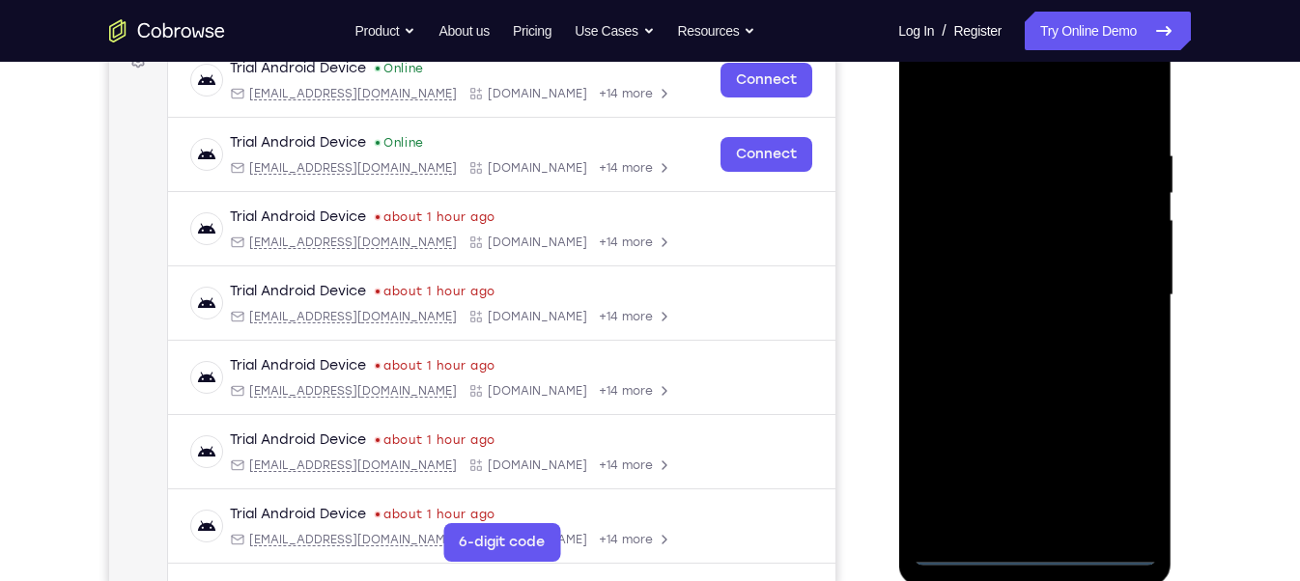
click at [1037, 549] on div at bounding box center [1034, 295] width 243 height 541
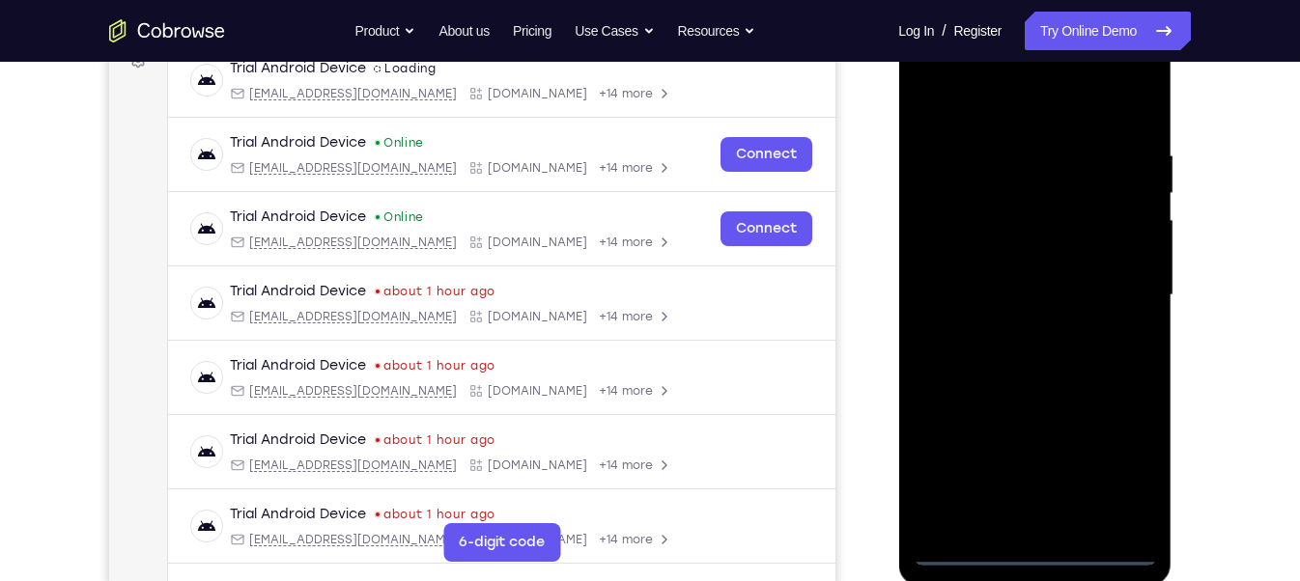
click at [1123, 465] on div at bounding box center [1034, 295] width 243 height 541
click at [995, 106] on div at bounding box center [1034, 295] width 243 height 541
click at [1106, 285] on div at bounding box center [1034, 295] width 243 height 541
click at [1012, 328] on div at bounding box center [1034, 295] width 243 height 541
click at [978, 281] on div at bounding box center [1034, 295] width 243 height 541
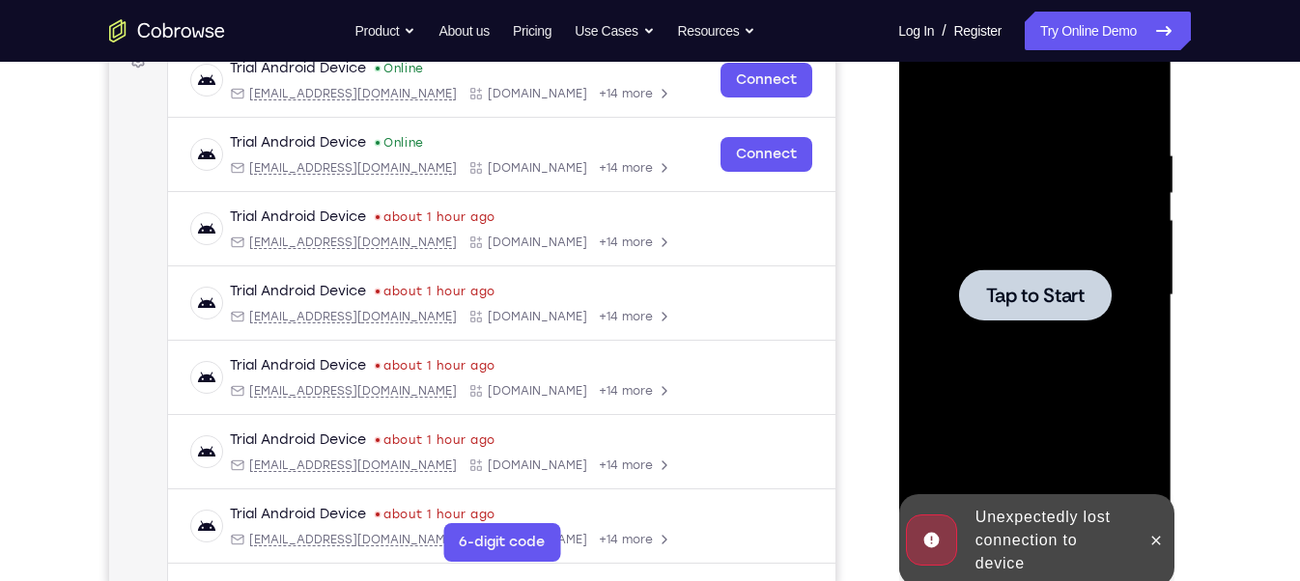
click at [993, 301] on span "Tap to Start" at bounding box center [1034, 295] width 99 height 19
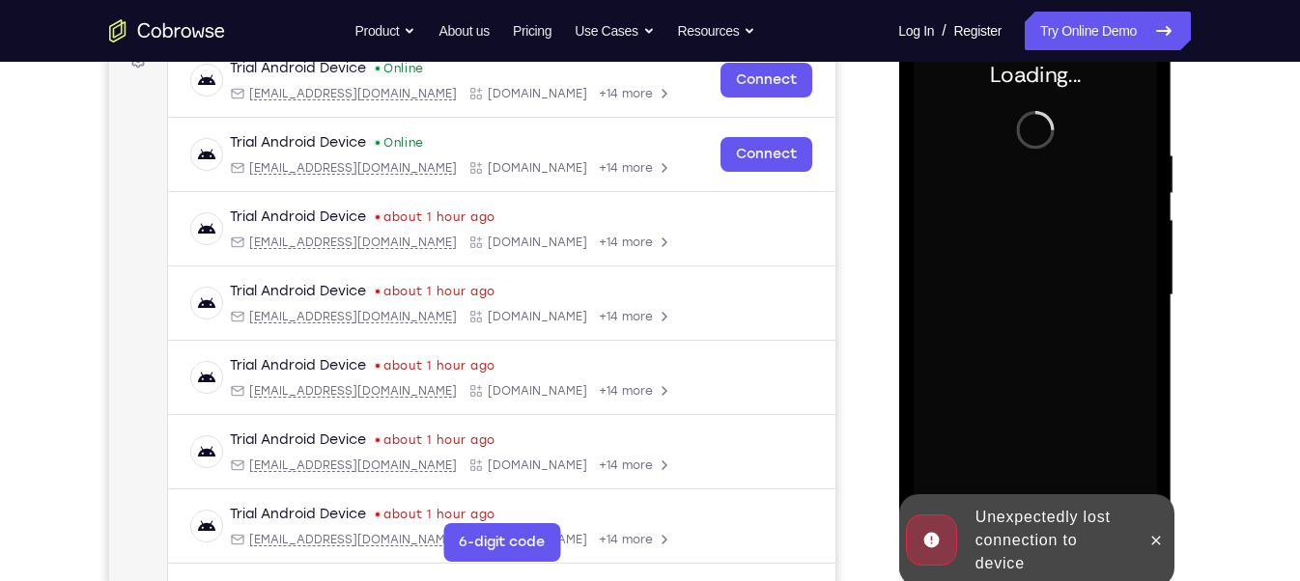
click at [1060, 549] on div "Unexpectedly lost connection to device" at bounding box center [1051, 540] width 169 height 85
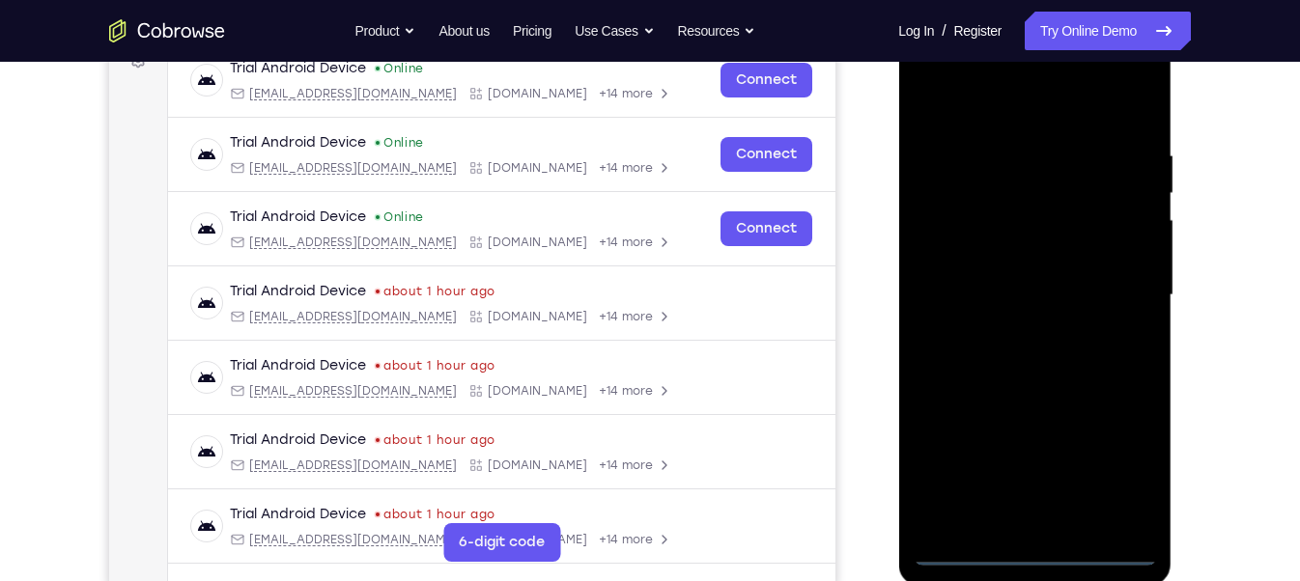
click at [1044, 548] on div at bounding box center [1034, 295] width 243 height 541
click at [1116, 476] on div at bounding box center [1034, 295] width 243 height 541
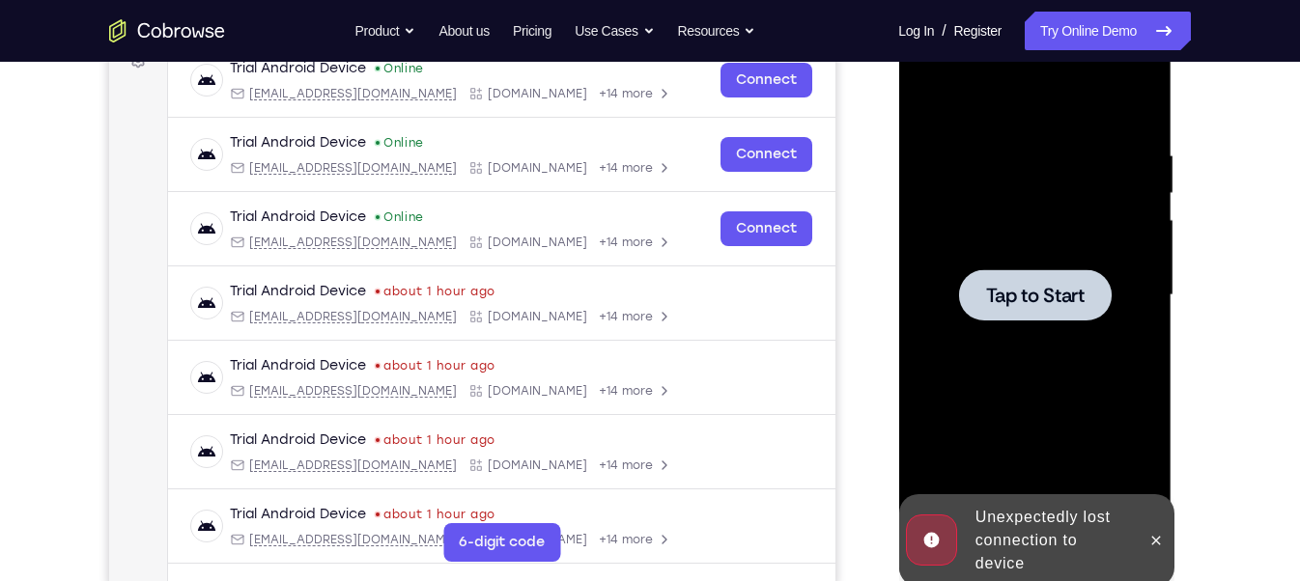
click at [1079, 390] on div at bounding box center [1034, 295] width 243 height 541
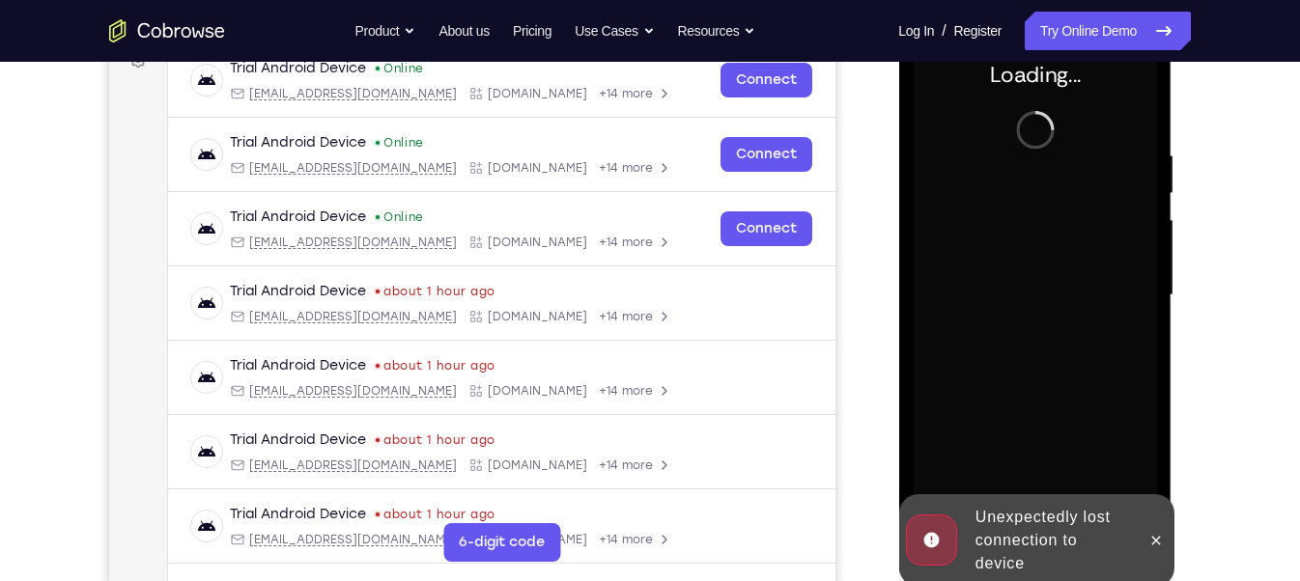
click at [1057, 524] on div "Unexpectedly lost connection to device" at bounding box center [1051, 540] width 169 height 85
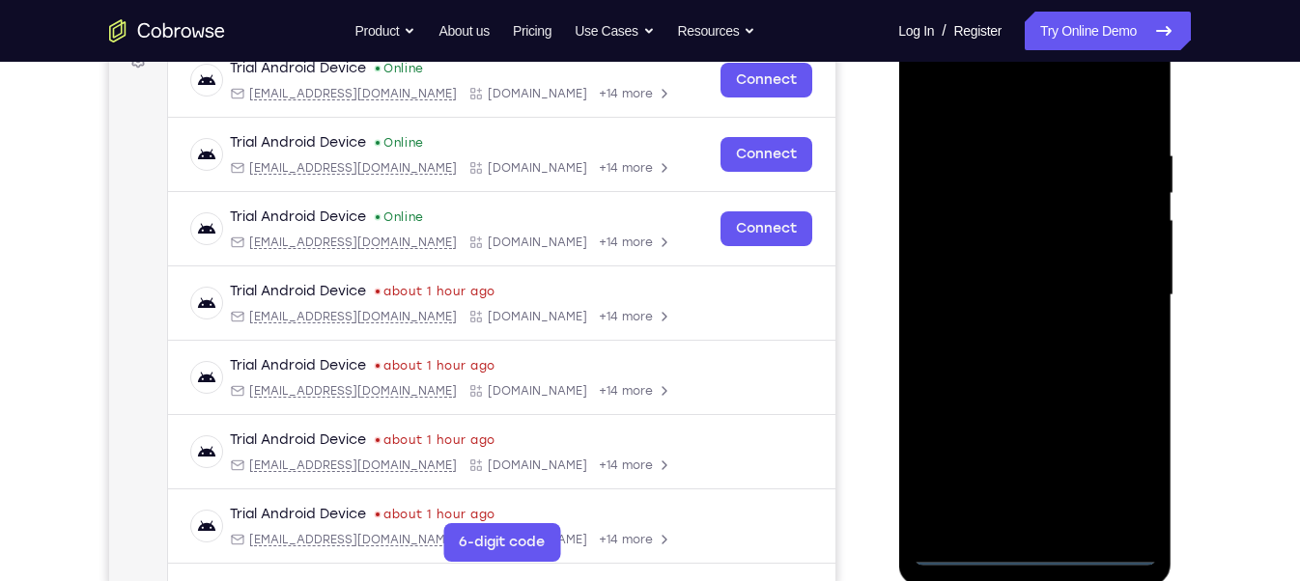
click at [1034, 550] on div at bounding box center [1034, 295] width 243 height 541
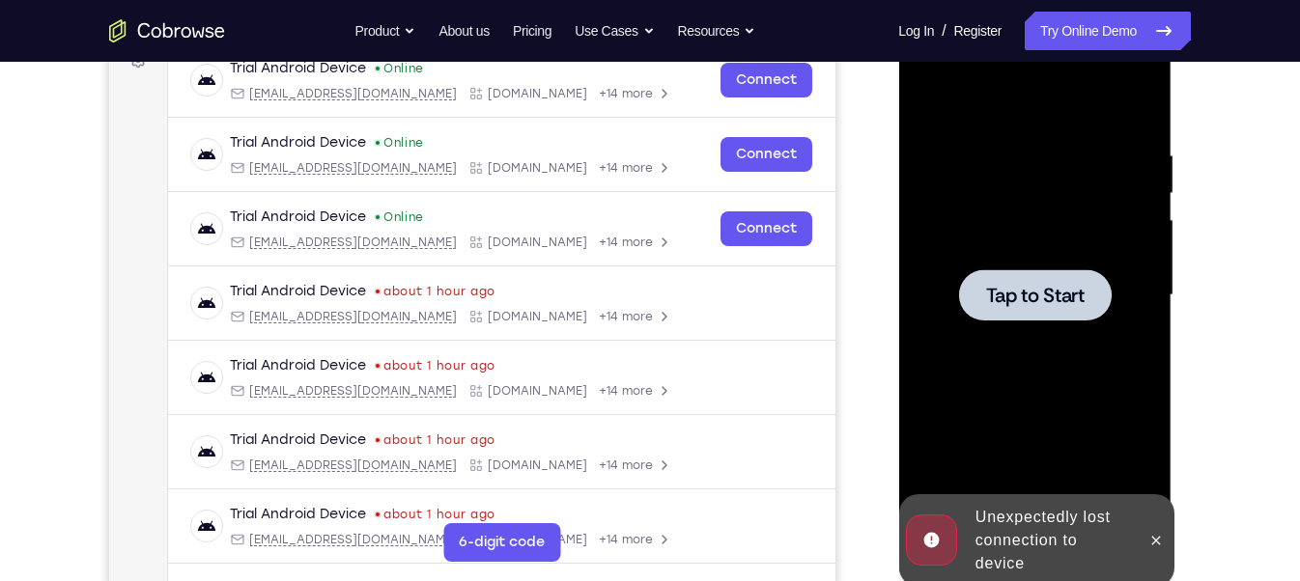
click at [1064, 418] on div at bounding box center [1034, 295] width 243 height 541
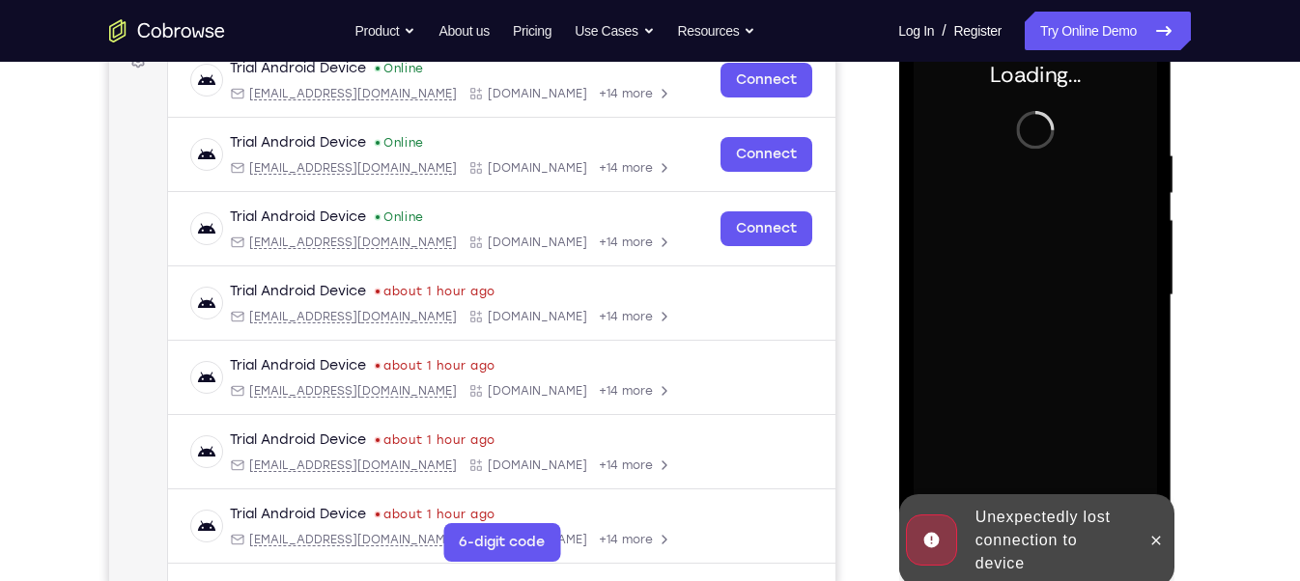
click at [1047, 553] on div "Unexpectedly lost connection to device" at bounding box center [1051, 540] width 169 height 85
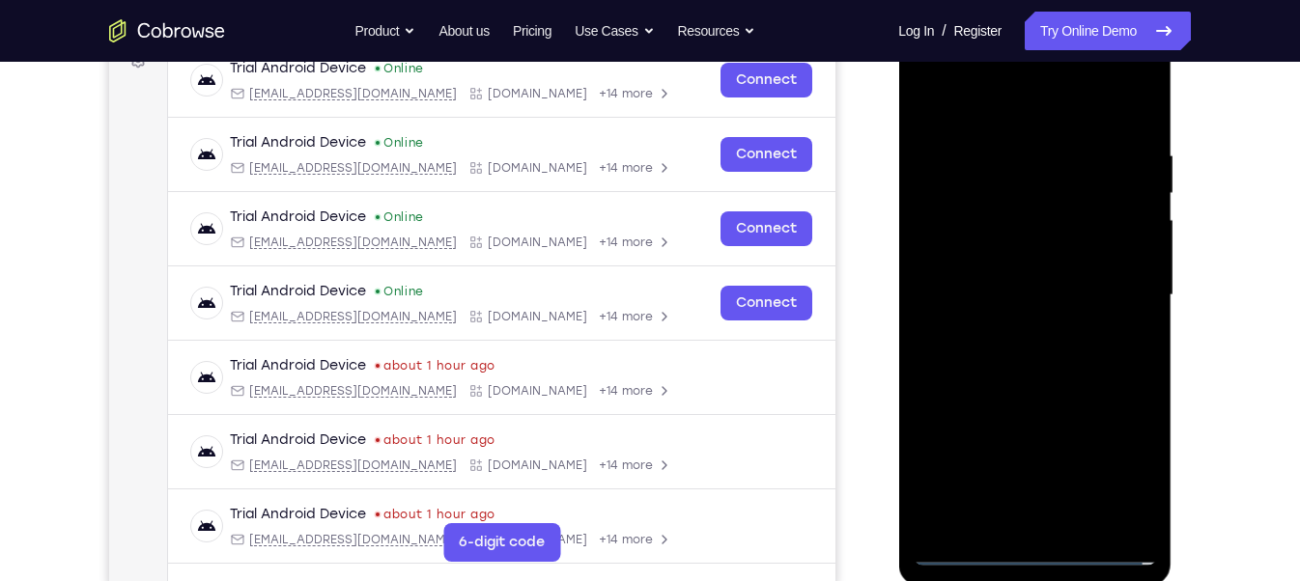
click at [1036, 550] on div at bounding box center [1034, 295] width 243 height 541
click at [1128, 466] on div at bounding box center [1034, 295] width 243 height 541
click at [995, 106] on div at bounding box center [1034, 295] width 243 height 541
click at [1115, 288] on div at bounding box center [1034, 295] width 243 height 541
click at [1012, 329] on div at bounding box center [1034, 295] width 243 height 541
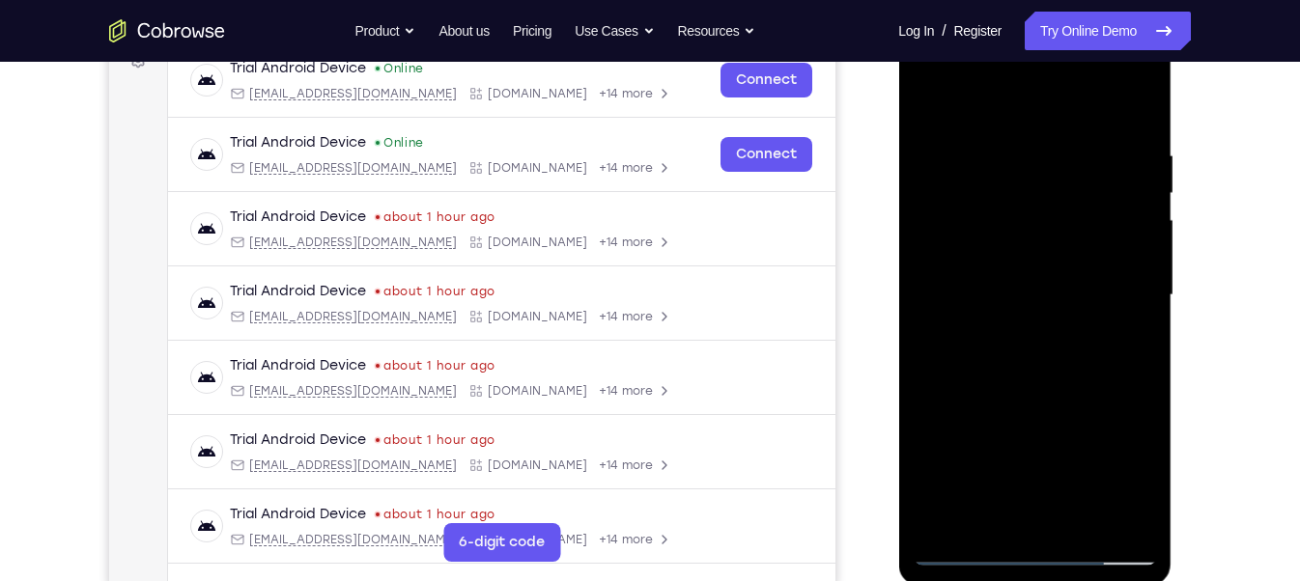
click at [956, 278] on div at bounding box center [1034, 295] width 243 height 541
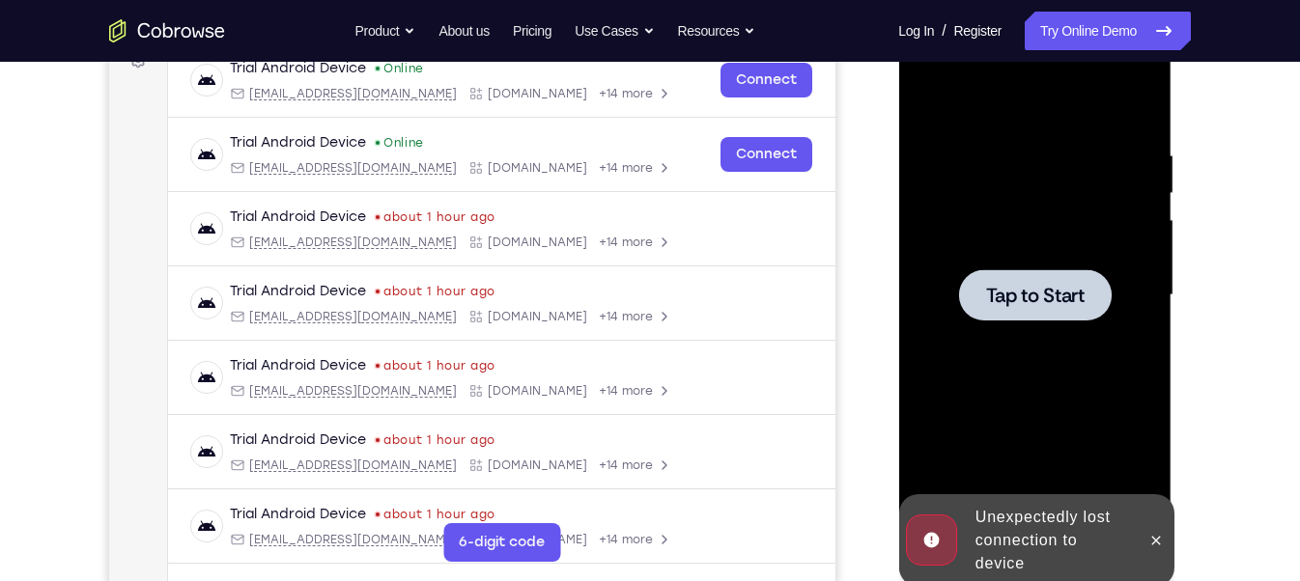
click at [1055, 320] on div at bounding box center [1034, 294] width 153 height 51
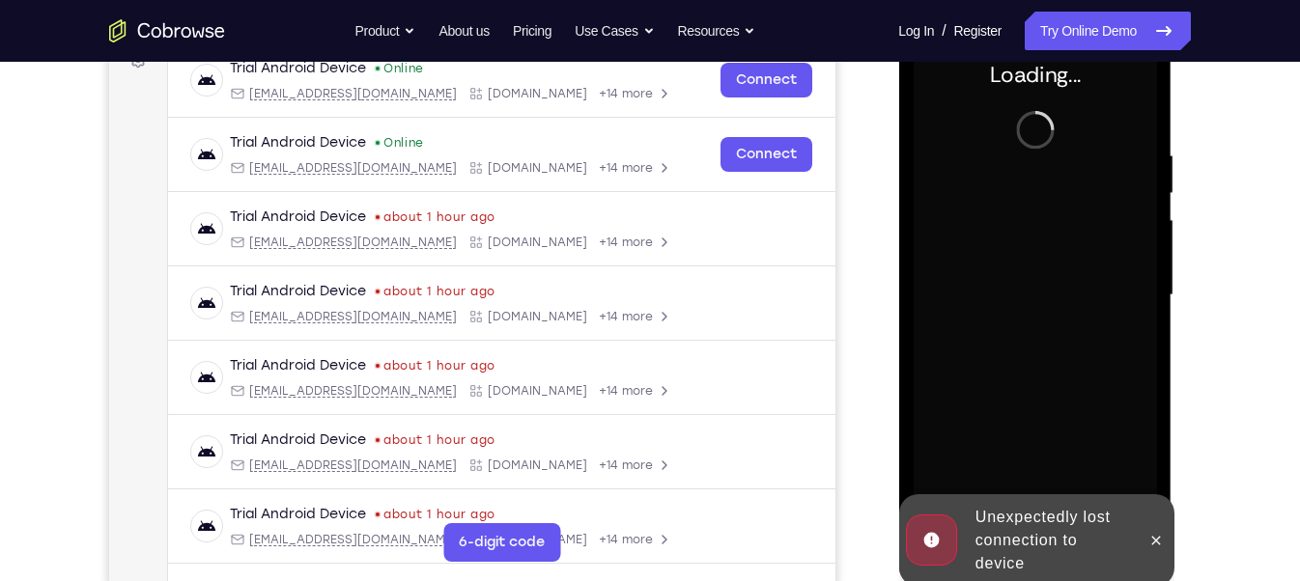
click at [1091, 488] on div at bounding box center [1034, 295] width 243 height 541
click at [1064, 515] on div "Unexpectedly lost connection to device" at bounding box center [1051, 540] width 169 height 85
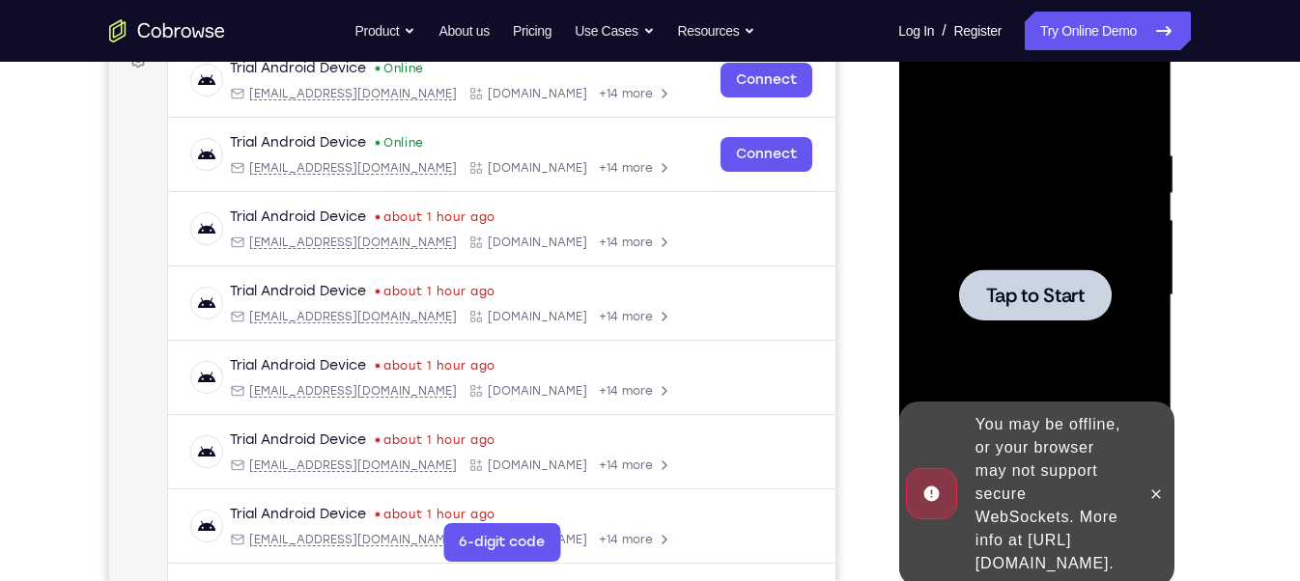
click at [1064, 345] on div at bounding box center [1034, 295] width 243 height 541
click at [1149, 487] on icon at bounding box center [1154, 494] width 15 height 15
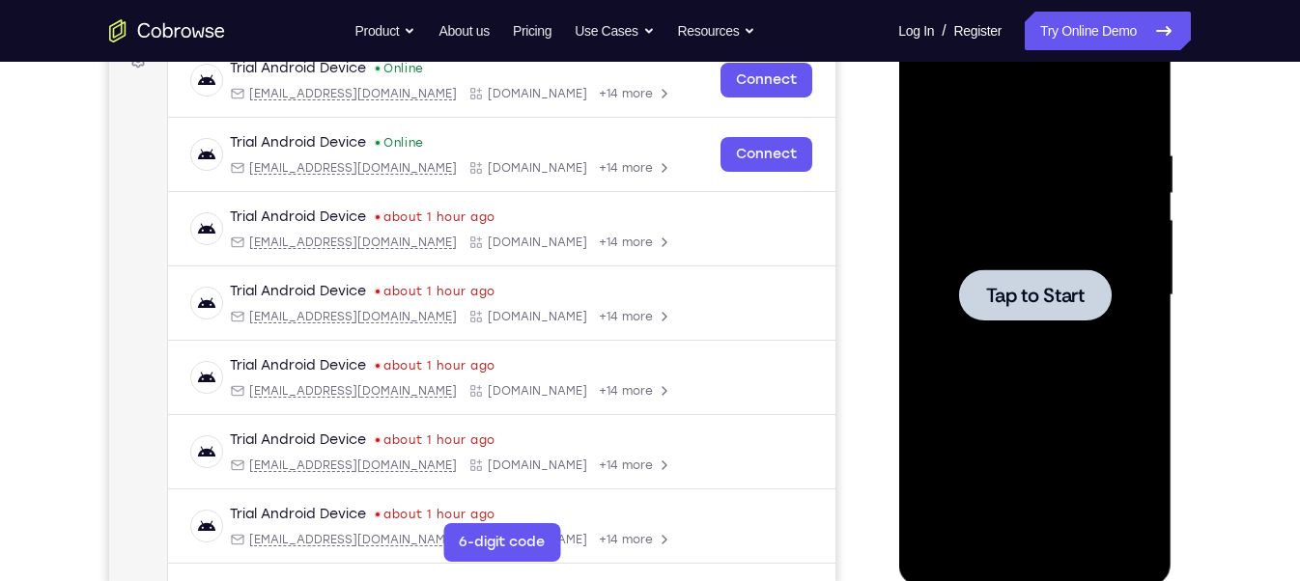
click at [1072, 271] on div at bounding box center [1034, 294] width 153 height 51
click at [1070, 286] on span "Tap to Start" at bounding box center [1034, 295] width 99 height 19
click at [1033, 308] on div at bounding box center [1034, 294] width 153 height 51
click at [1009, 307] on div at bounding box center [1034, 294] width 153 height 51
click at [1057, 297] on span "Tap to Start" at bounding box center [1034, 295] width 99 height 19
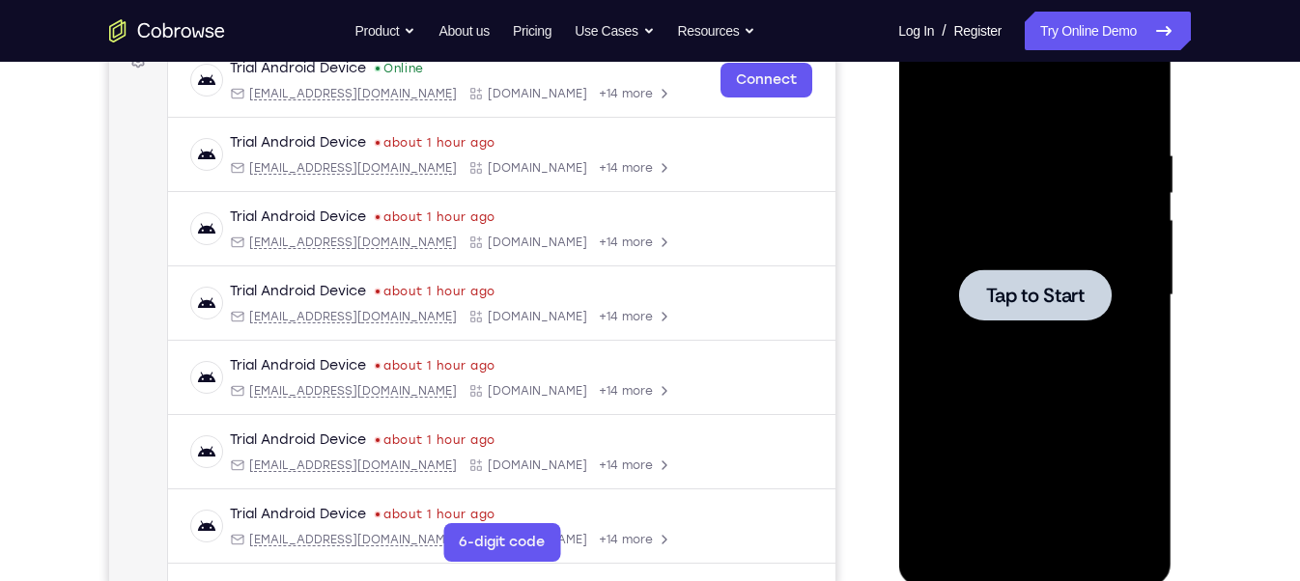
click at [1004, 296] on span "Tap to Start" at bounding box center [1034, 295] width 99 height 19
click at [1033, 286] on span "Tap to Start" at bounding box center [1034, 295] width 99 height 19
click at [1042, 294] on span "Tap to Start" at bounding box center [1034, 295] width 99 height 19
